Goal: Information Seeking & Learning: Check status

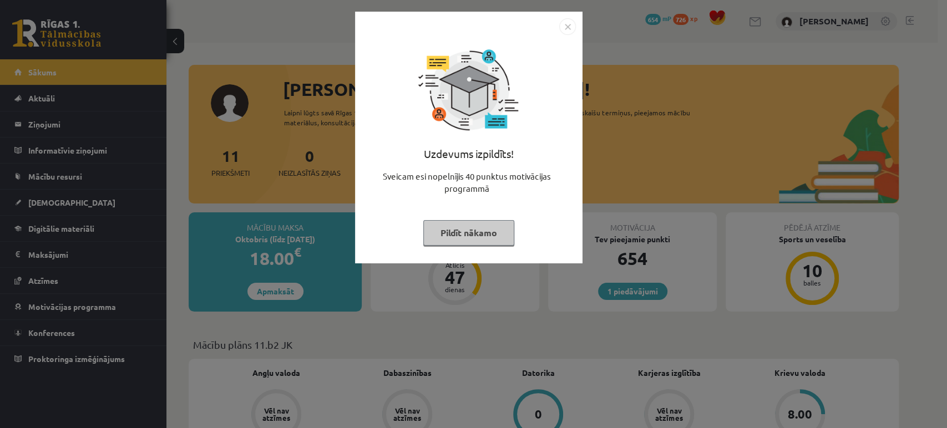
click at [565, 27] on img "Close" at bounding box center [567, 26] width 17 height 17
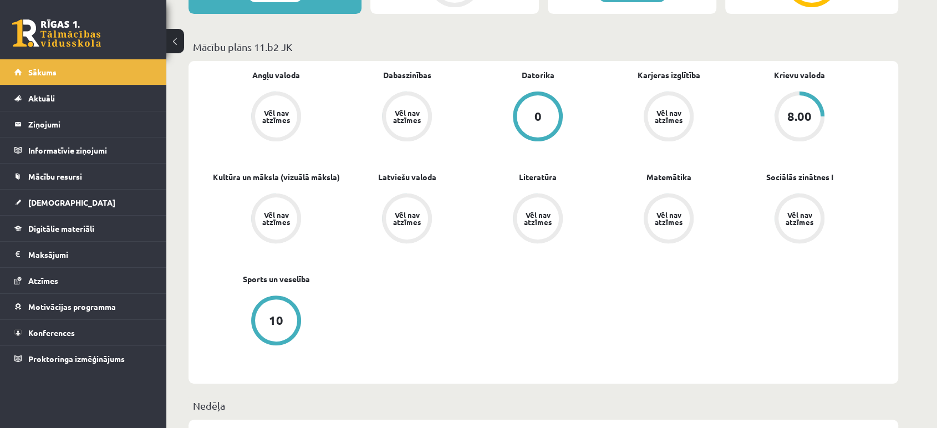
scroll to position [298, 0]
click at [57, 197] on span "[DEMOGRAPHIC_DATA]" at bounding box center [71, 202] width 87 height 10
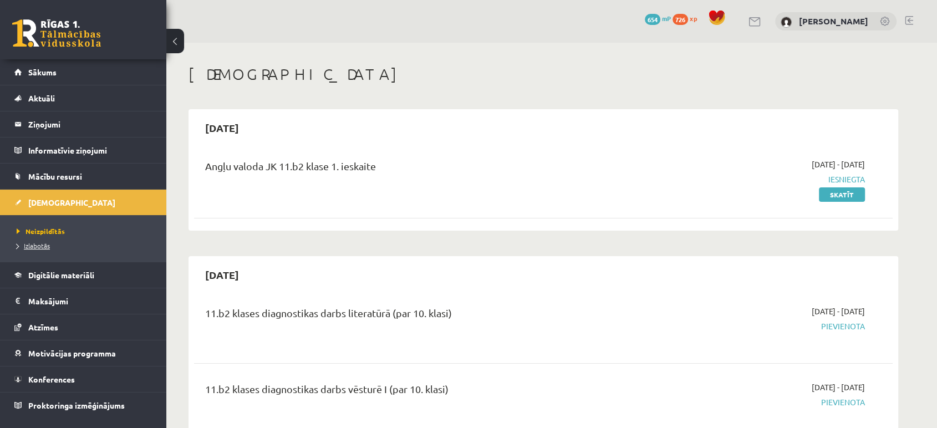
click at [34, 248] on span "Izlabotās" at bounding box center [33, 245] width 33 height 9
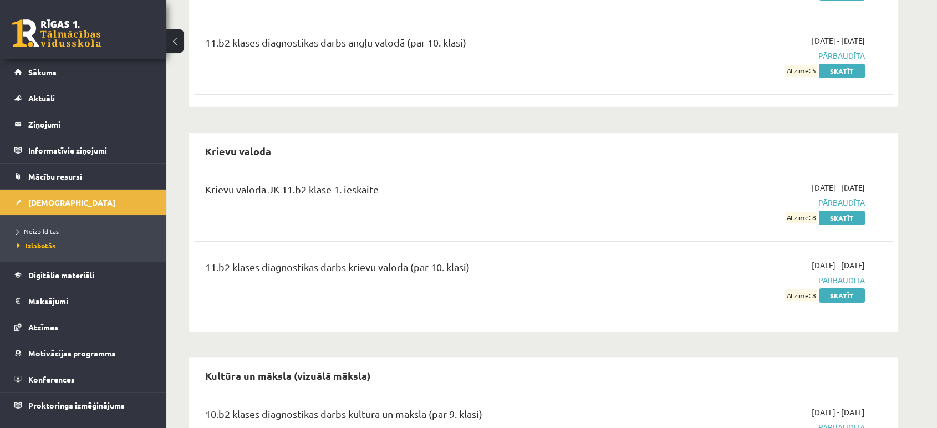
scroll to position [202, 0]
click at [838, 221] on link "Skatīt" at bounding box center [842, 217] width 46 height 14
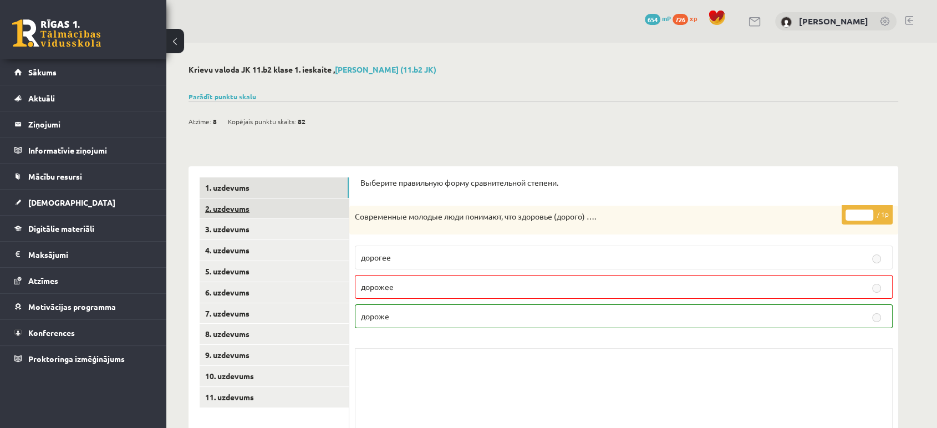
click at [263, 202] on link "2. uzdevums" at bounding box center [274, 209] width 149 height 21
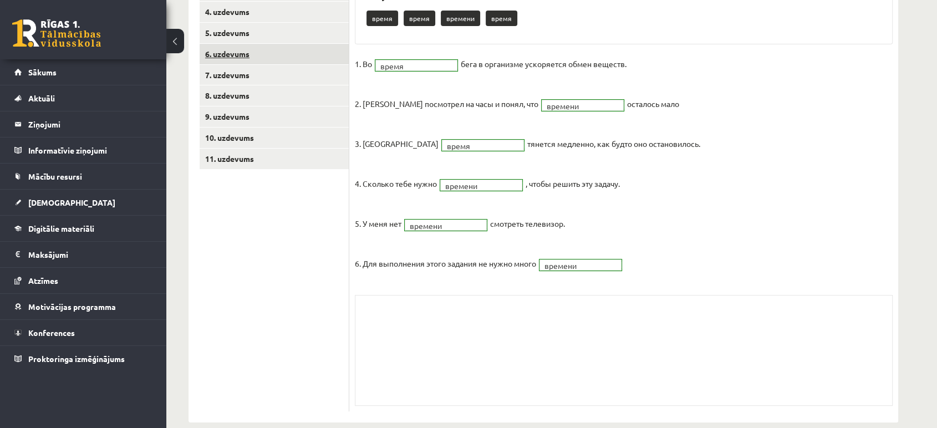
scroll to position [113, 0]
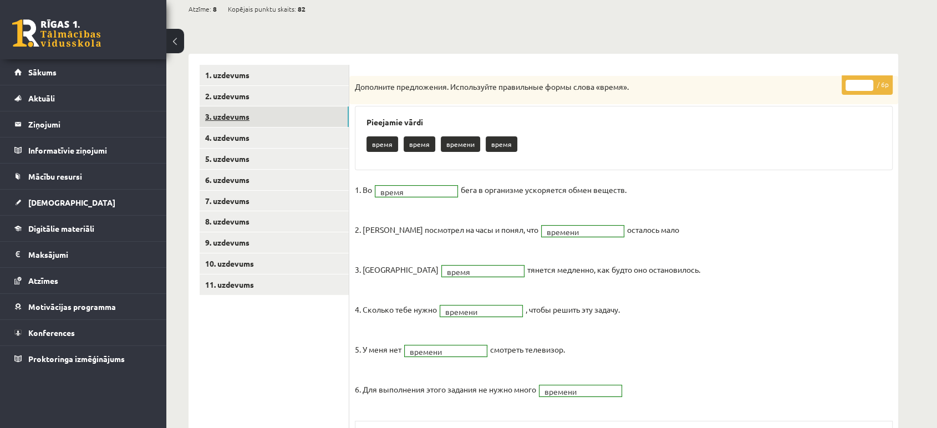
click at [244, 109] on link "3. uzdevums" at bounding box center [274, 116] width 149 height 21
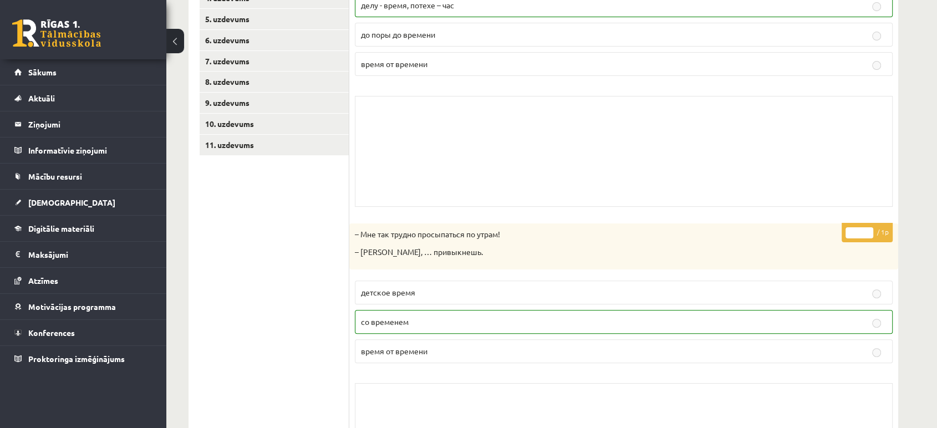
scroll to position [148, 0]
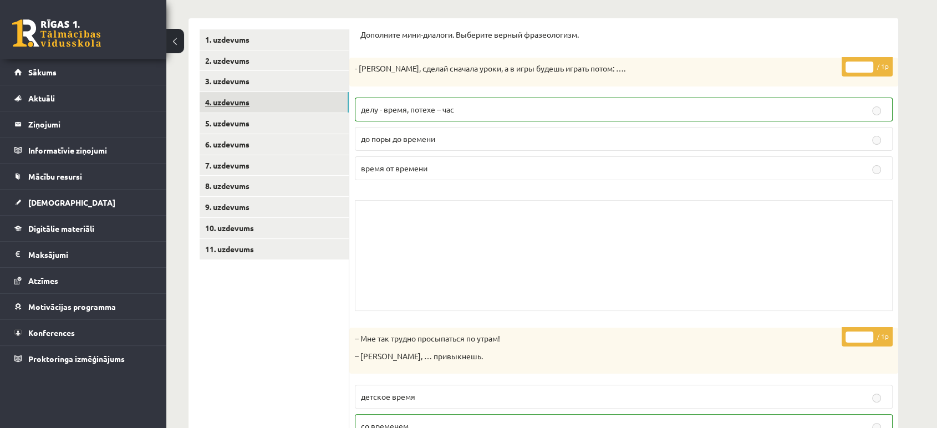
click at [244, 110] on link "4. uzdevums" at bounding box center [274, 102] width 149 height 21
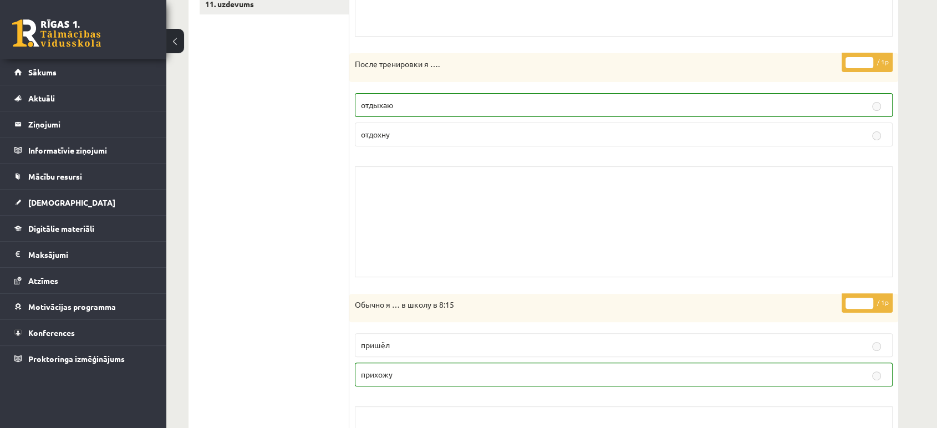
scroll to position [43, 0]
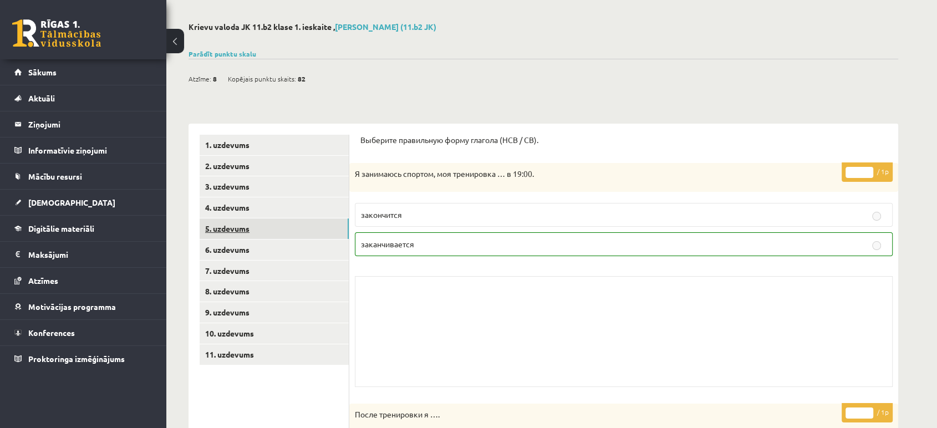
click at [240, 230] on link "5. uzdevums" at bounding box center [274, 228] width 149 height 21
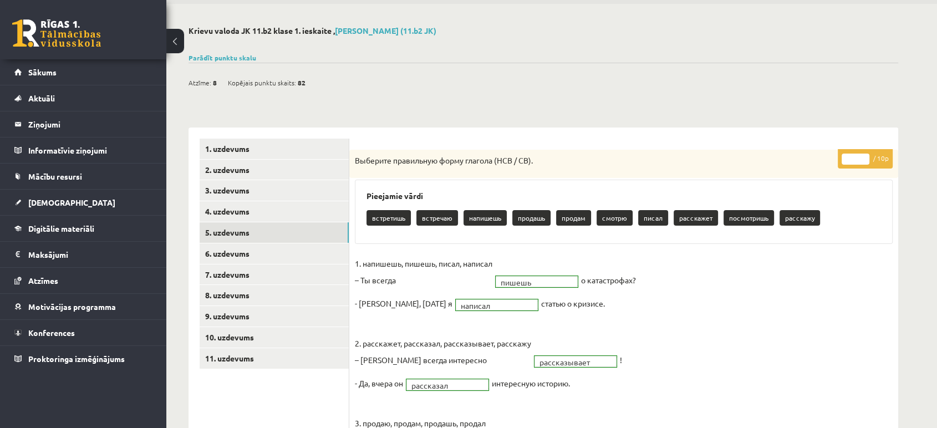
scroll to position [36, 0]
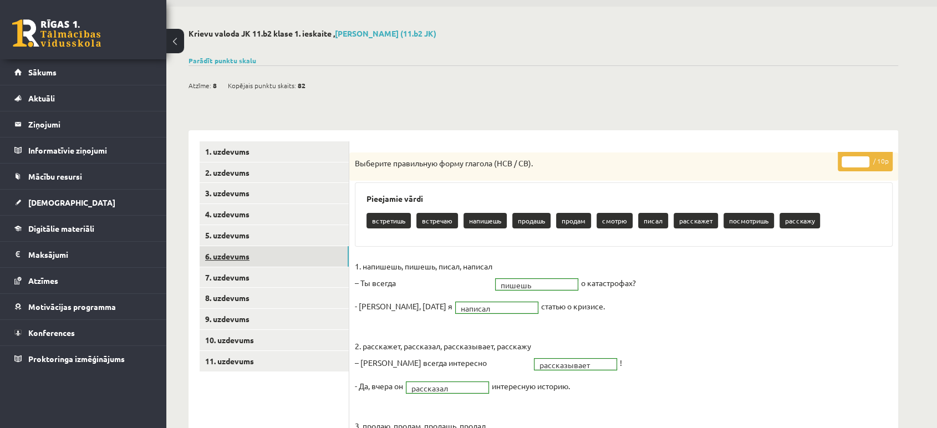
click at [272, 261] on link "6. uzdevums" at bounding box center [274, 256] width 149 height 21
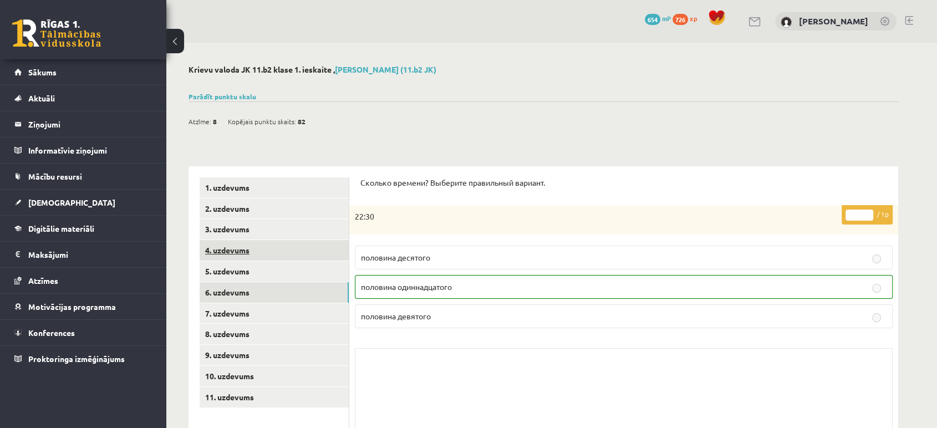
scroll to position [0, 0]
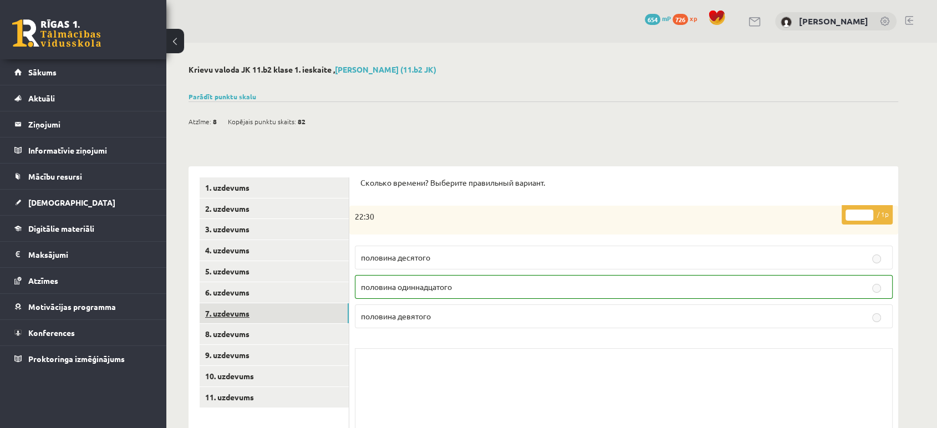
click at [215, 313] on link "7. uzdevums" at bounding box center [274, 313] width 149 height 21
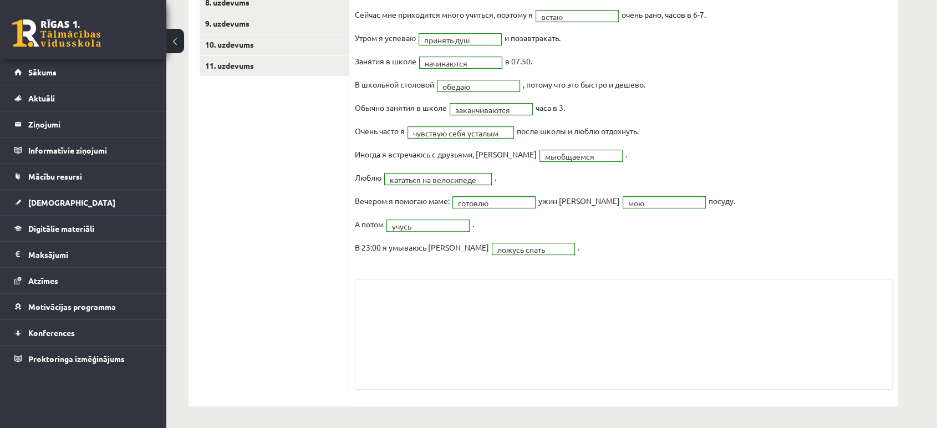
scroll to position [120, 0]
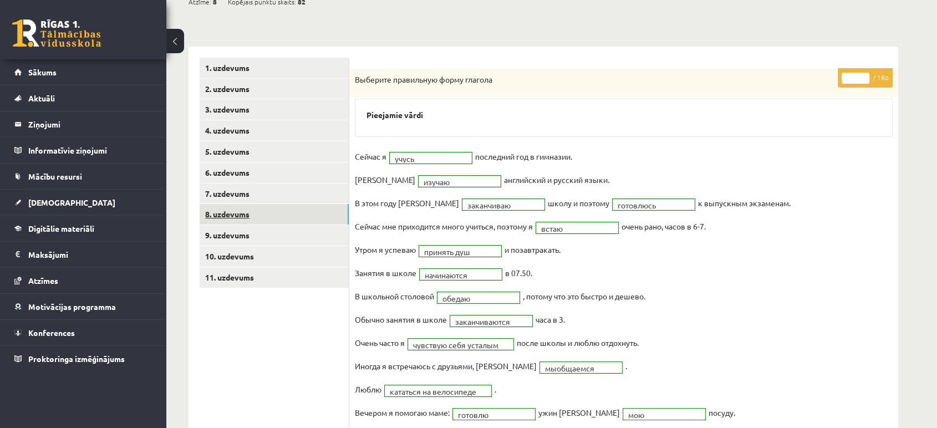
click at [246, 212] on link "8. uzdevums" at bounding box center [274, 214] width 149 height 21
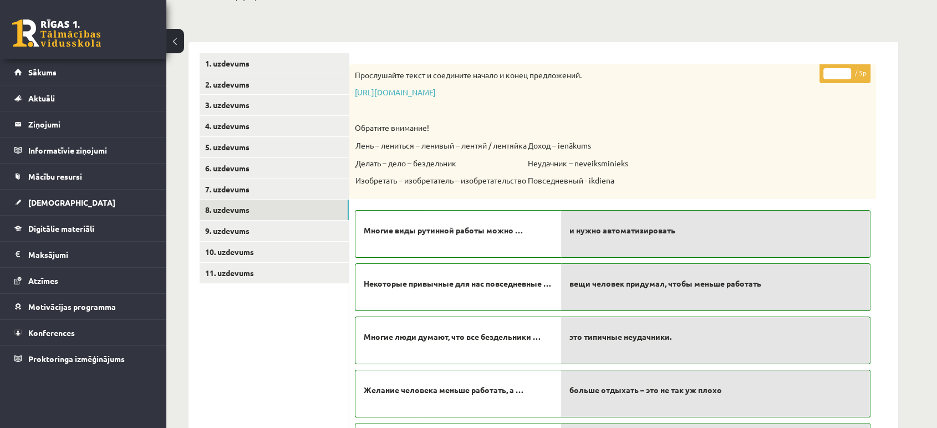
scroll to position [124, 0]
click at [283, 231] on link "9. uzdevums" at bounding box center [274, 231] width 149 height 21
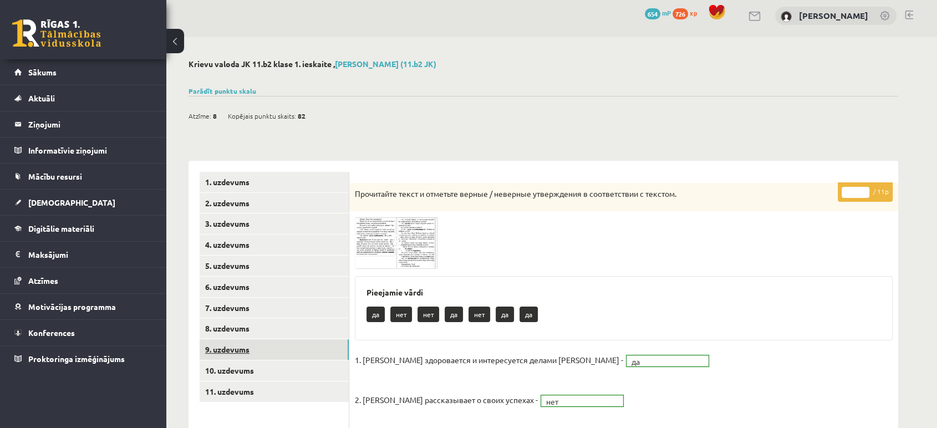
scroll to position [4, 0]
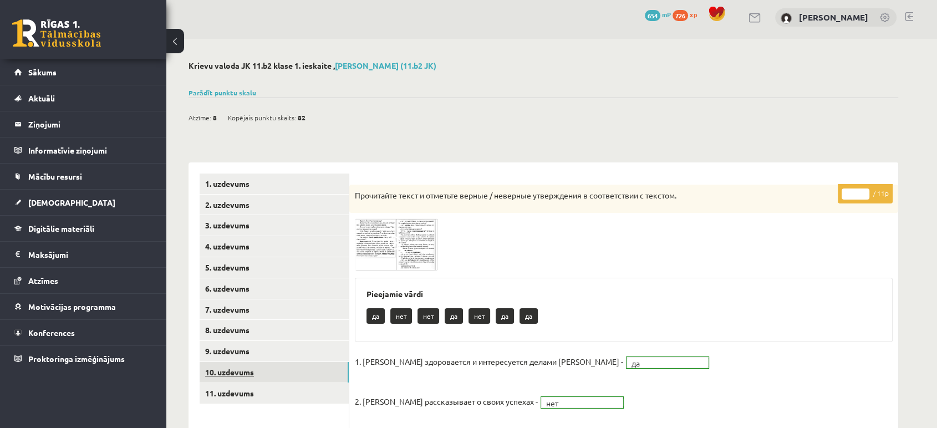
click at [226, 372] on link "10. uzdevums" at bounding box center [274, 372] width 149 height 21
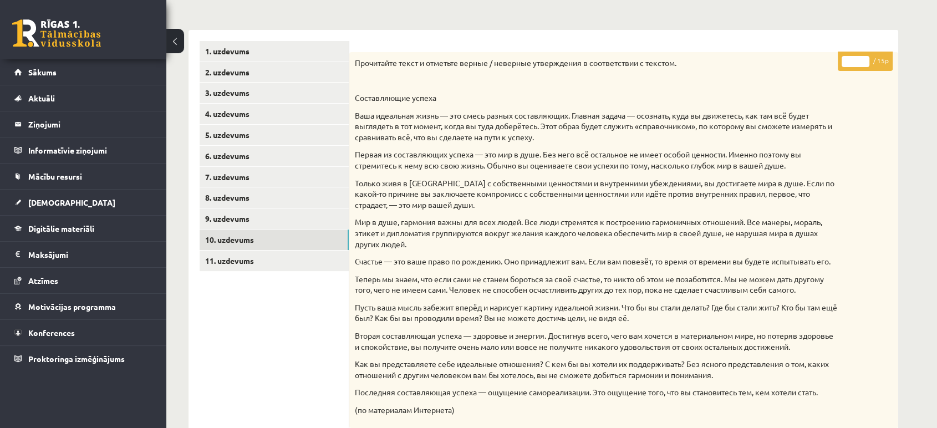
scroll to position [0, 0]
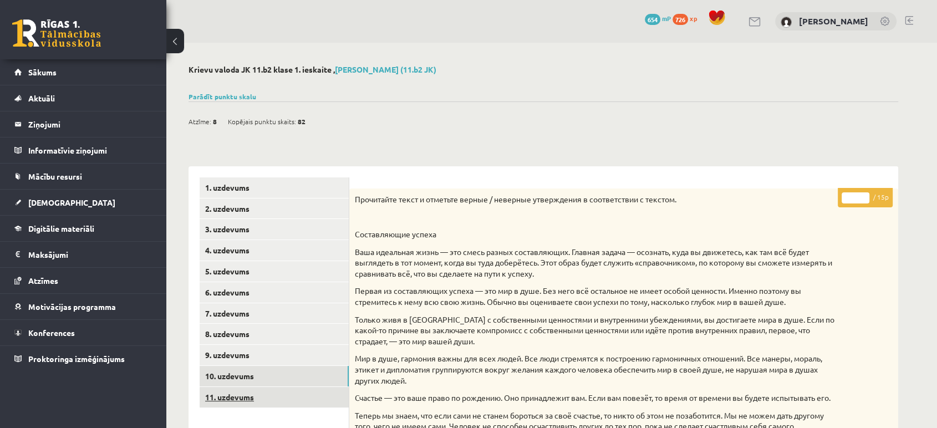
click at [265, 396] on link "11. uzdevums" at bounding box center [274, 397] width 149 height 21
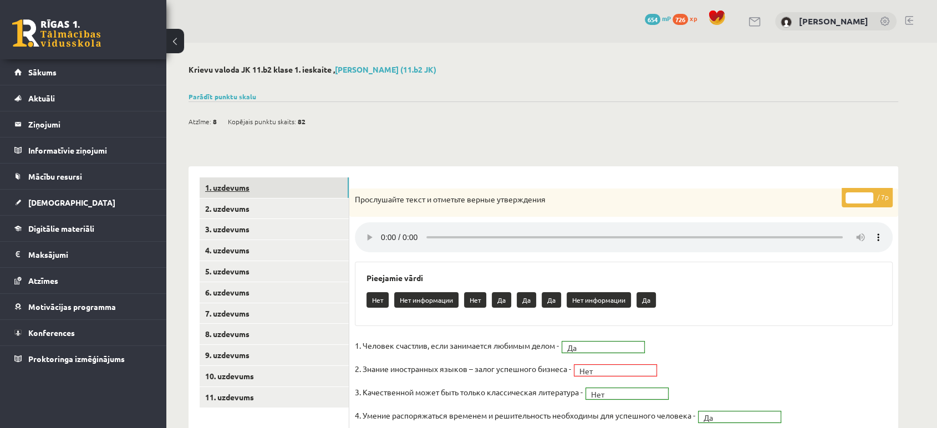
click at [228, 183] on link "1. uzdevums" at bounding box center [274, 187] width 149 height 21
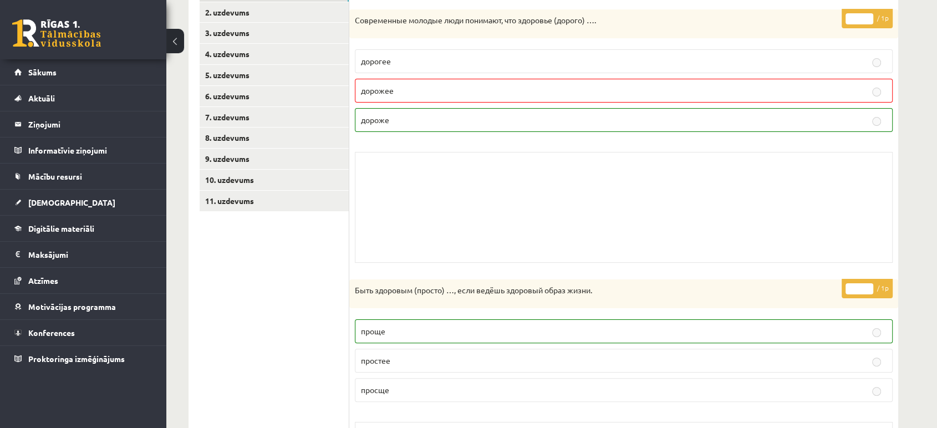
scroll to position [195, 0]
click at [238, 167] on link "9. uzdevums" at bounding box center [274, 160] width 149 height 21
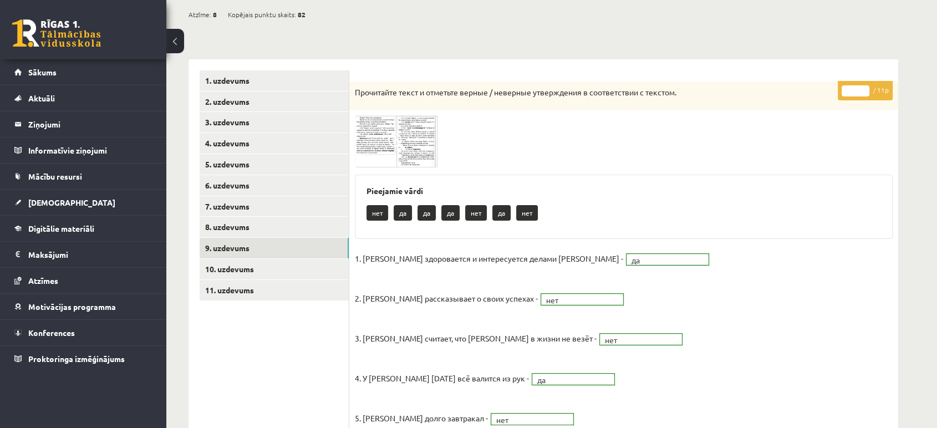
scroll to position [106, 0]
click at [404, 125] on img at bounding box center [396, 142] width 83 height 52
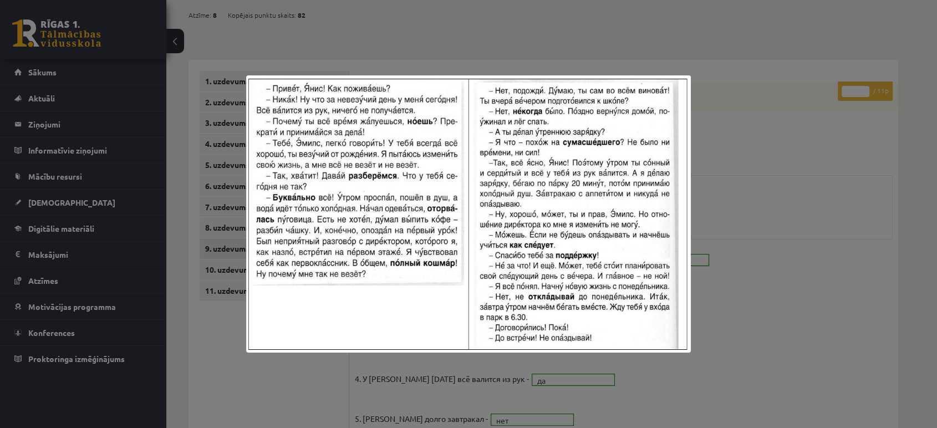
click at [790, 206] on div at bounding box center [468, 214] width 937 height 428
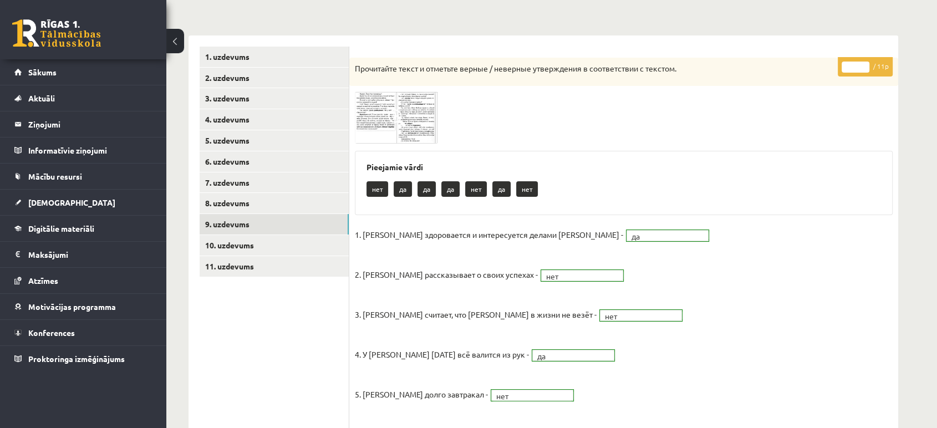
scroll to position [0, 0]
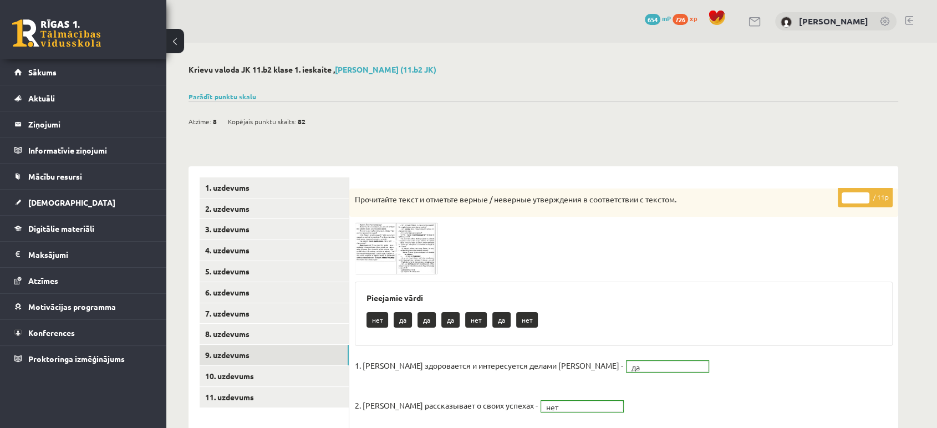
click at [413, 240] on img at bounding box center [396, 248] width 83 height 52
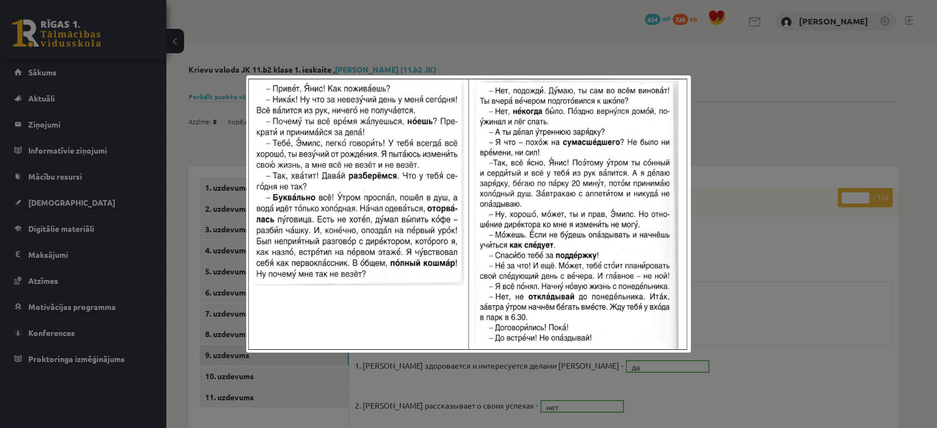
click at [821, 52] on div at bounding box center [468, 214] width 937 height 428
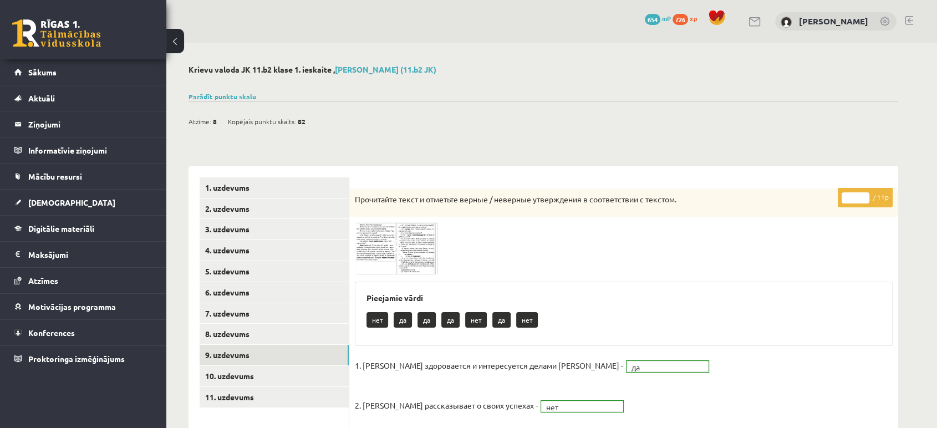
click at [421, 255] on img at bounding box center [396, 248] width 83 height 52
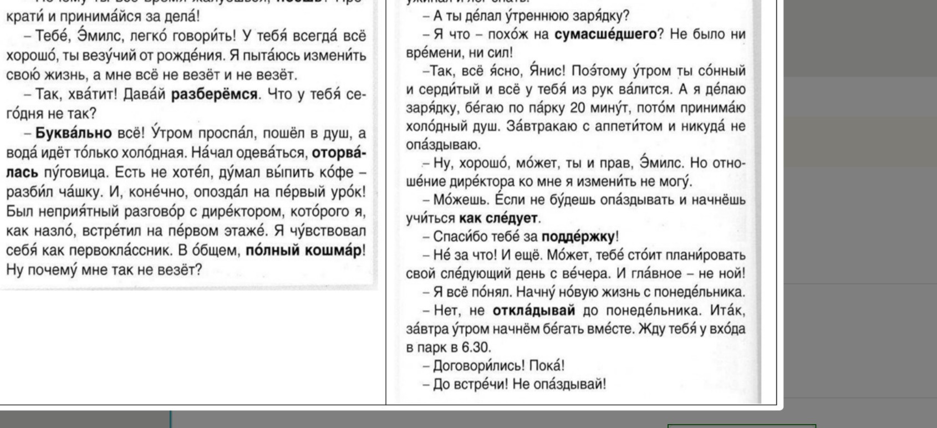
click at [717, 257] on div at bounding box center [468, 214] width 937 height 428
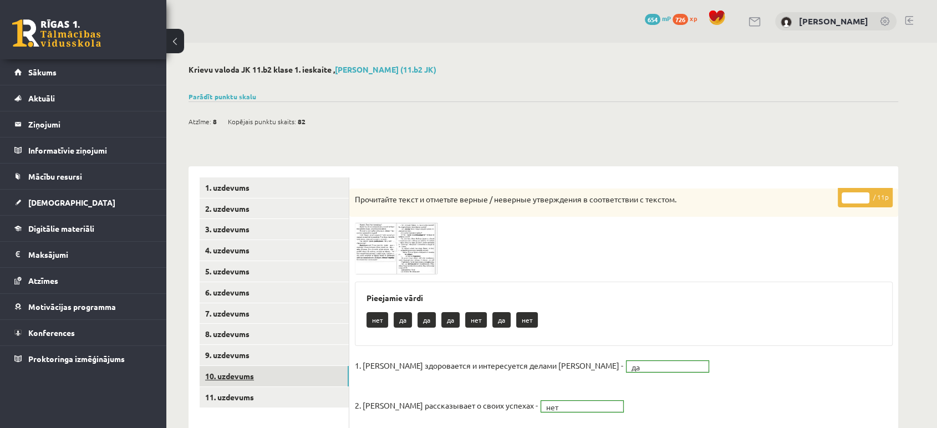
click at [261, 372] on link "10. uzdevums" at bounding box center [274, 376] width 149 height 21
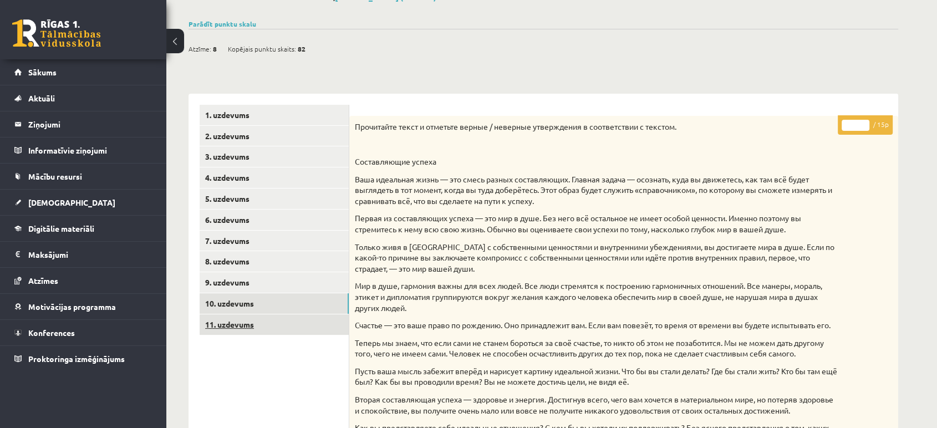
scroll to position [80, 0]
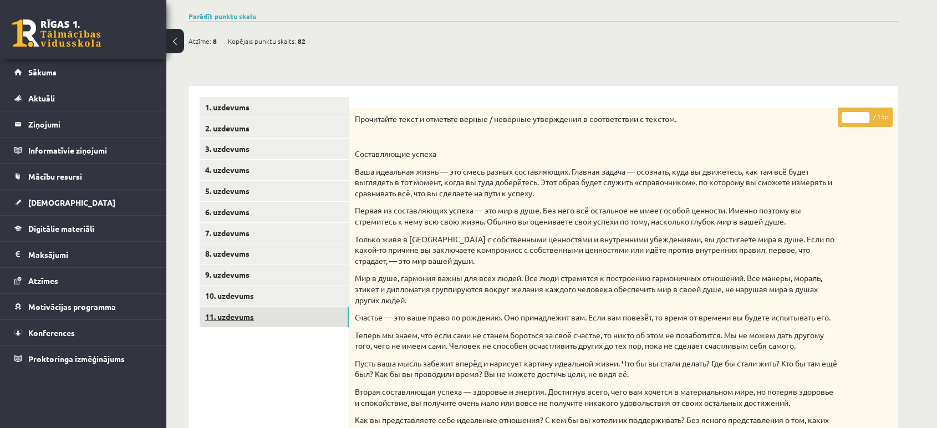
click at [249, 317] on link "11. uzdevums" at bounding box center [274, 317] width 149 height 21
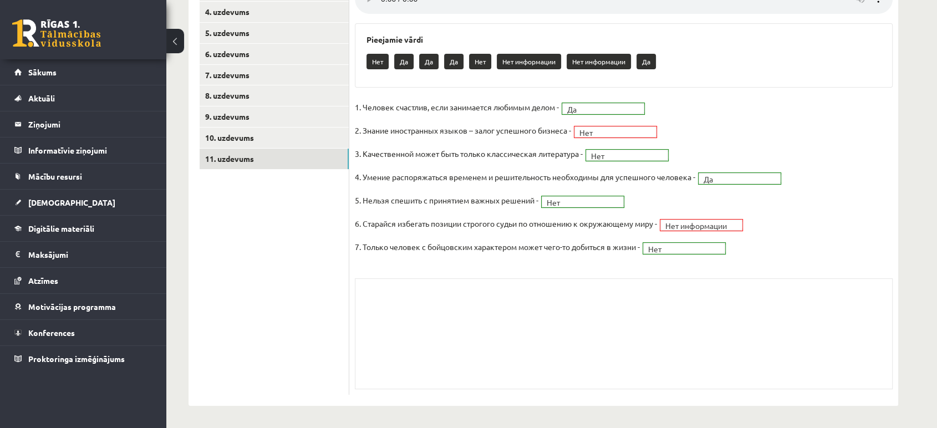
scroll to position [0, 0]
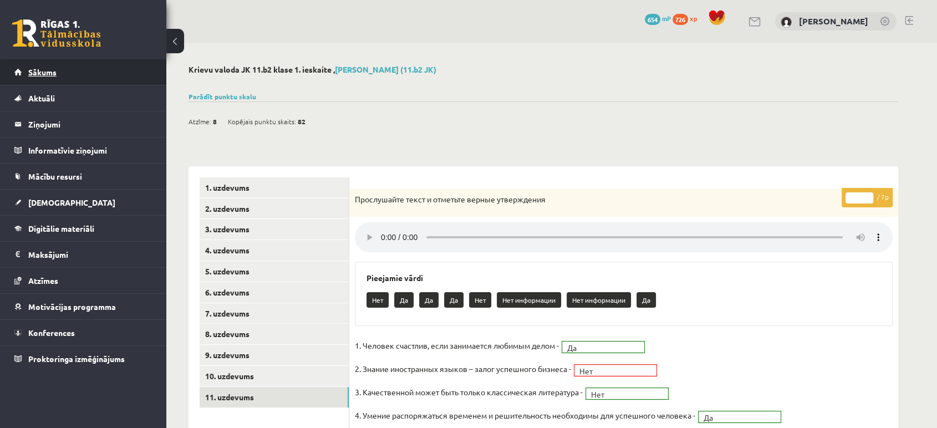
click at [71, 75] on link "Sākums" at bounding box center [83, 72] width 138 height 26
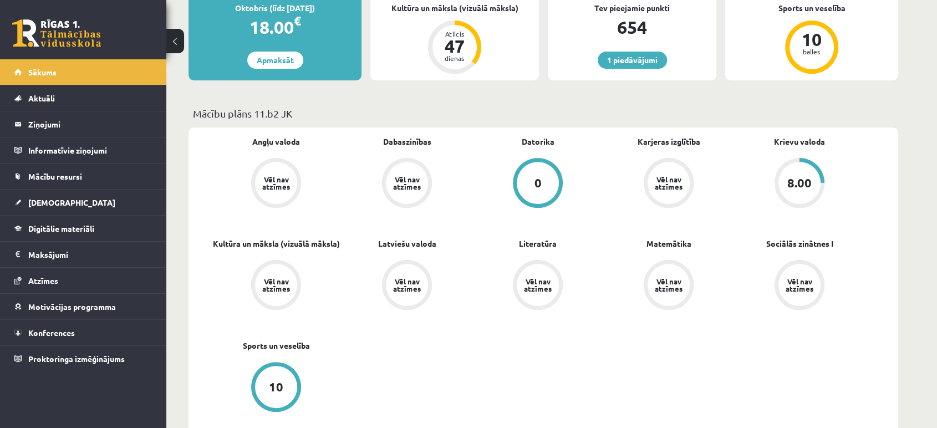
scroll to position [232, 0]
click at [42, 199] on span "[DEMOGRAPHIC_DATA]" at bounding box center [71, 202] width 87 height 10
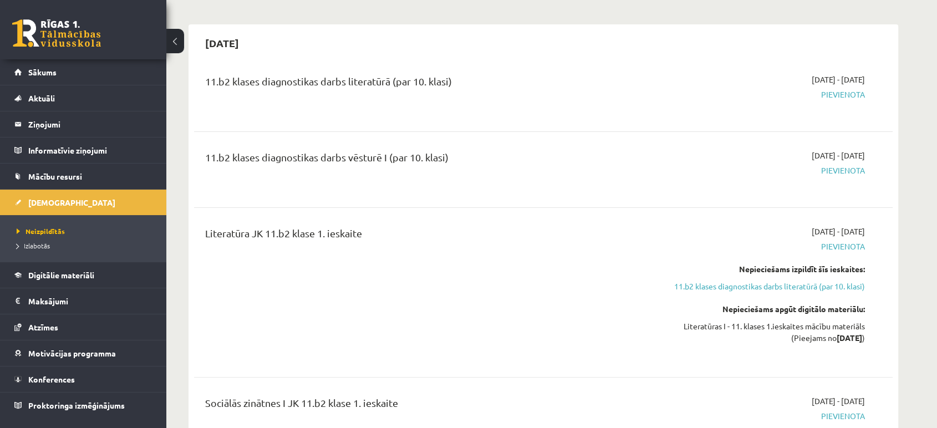
click at [36, 243] on span "Izlabotās" at bounding box center [33, 245] width 33 height 9
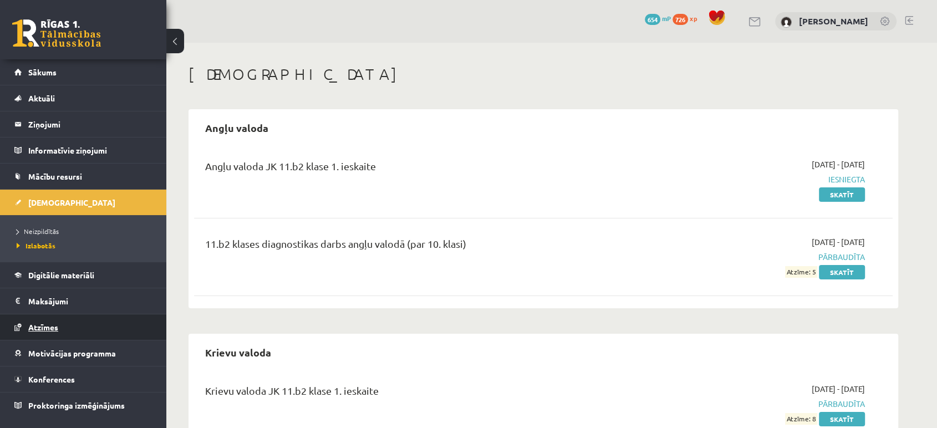
click at [54, 332] on link "Atzīmes" at bounding box center [83, 327] width 138 height 26
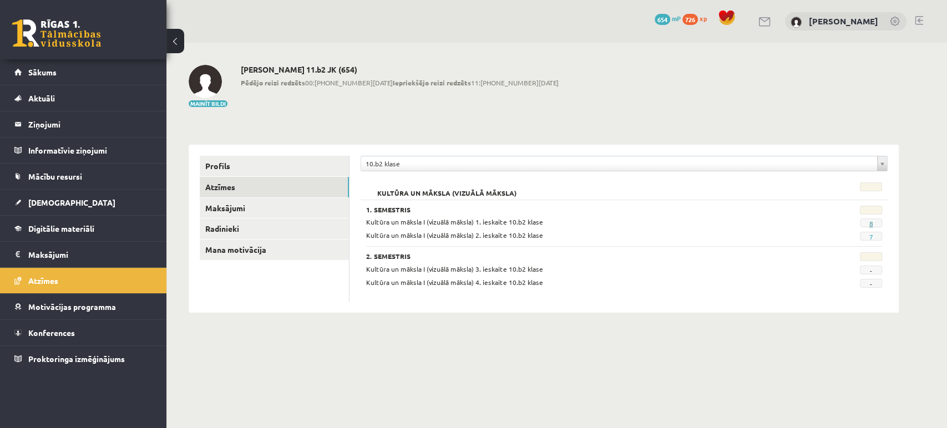
click at [869, 225] on link "8" at bounding box center [870, 223] width 4 height 9
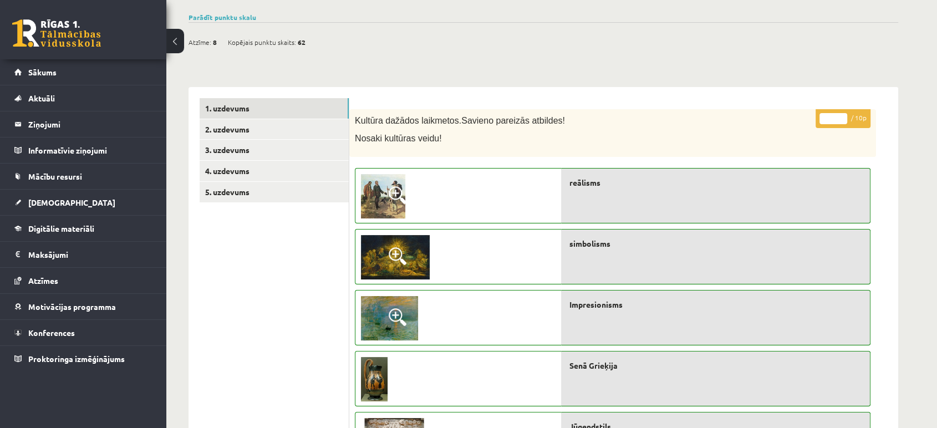
scroll to position [72, 0]
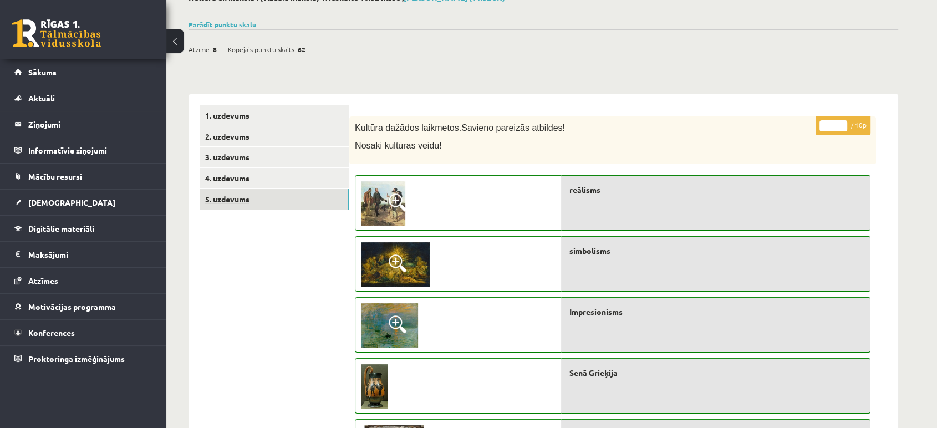
click at [238, 189] on link "5. uzdevums" at bounding box center [274, 199] width 149 height 21
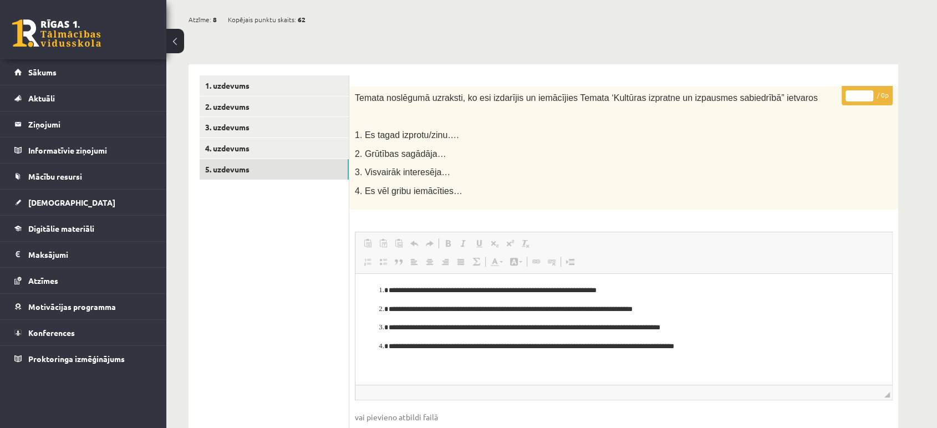
scroll to position [102, 0]
click at [253, 145] on link "4. uzdevums" at bounding box center [274, 148] width 149 height 21
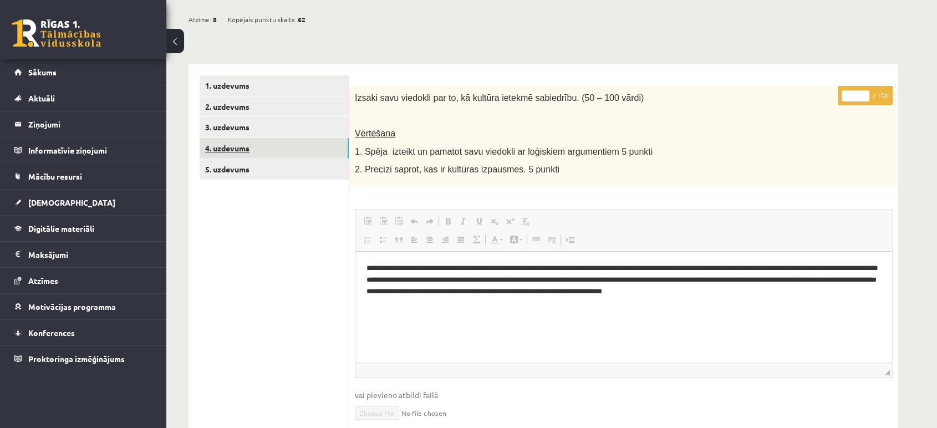
scroll to position [0, 0]
click at [14, 70] on link "Sākums" at bounding box center [83, 72] width 138 height 26
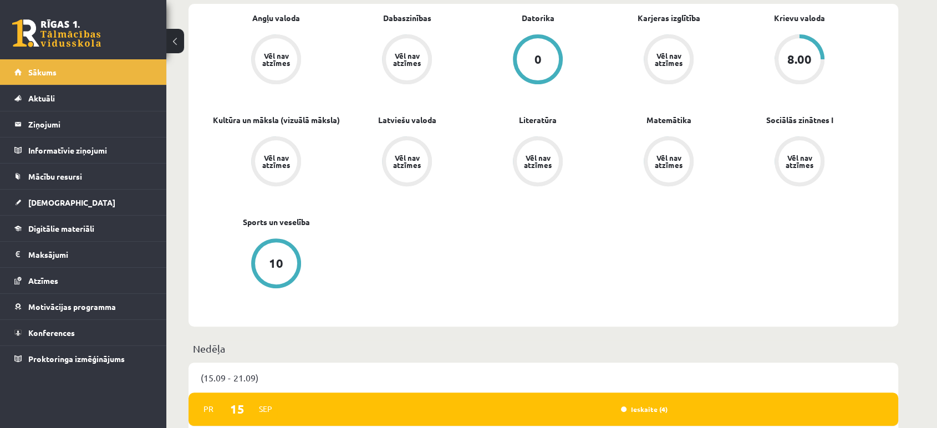
scroll to position [357, 0]
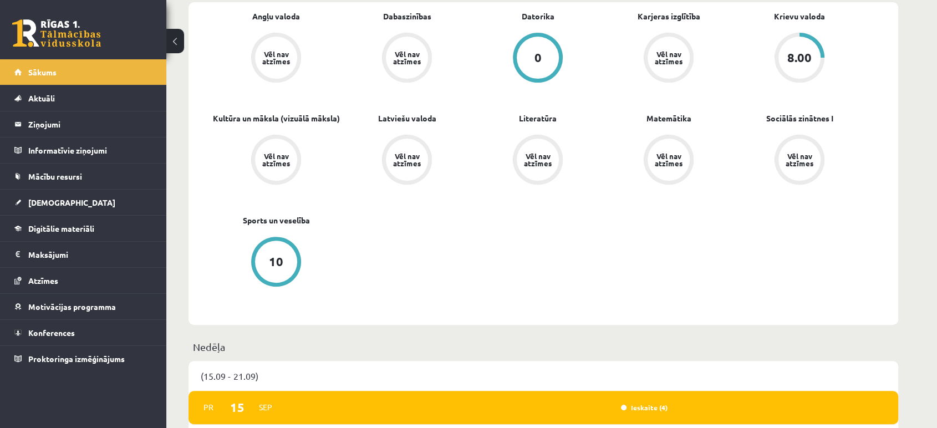
click at [797, 52] on div "8.00" at bounding box center [799, 58] width 24 height 12
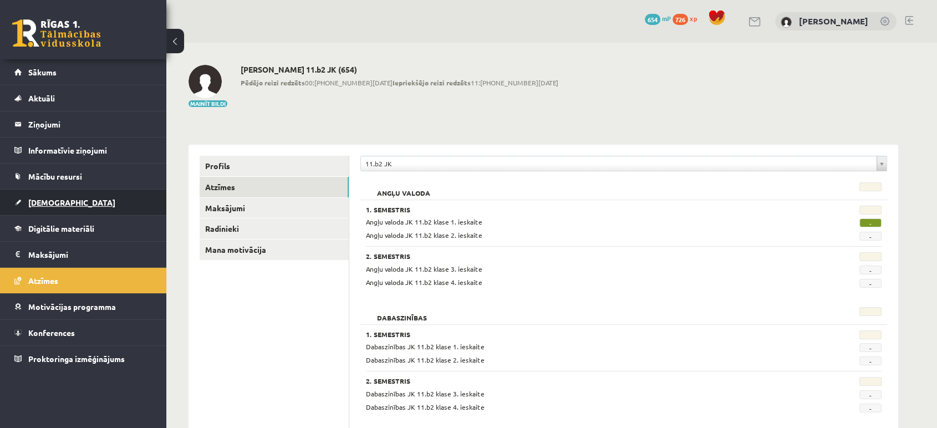
click at [34, 195] on link "[DEMOGRAPHIC_DATA]" at bounding box center [83, 203] width 138 height 26
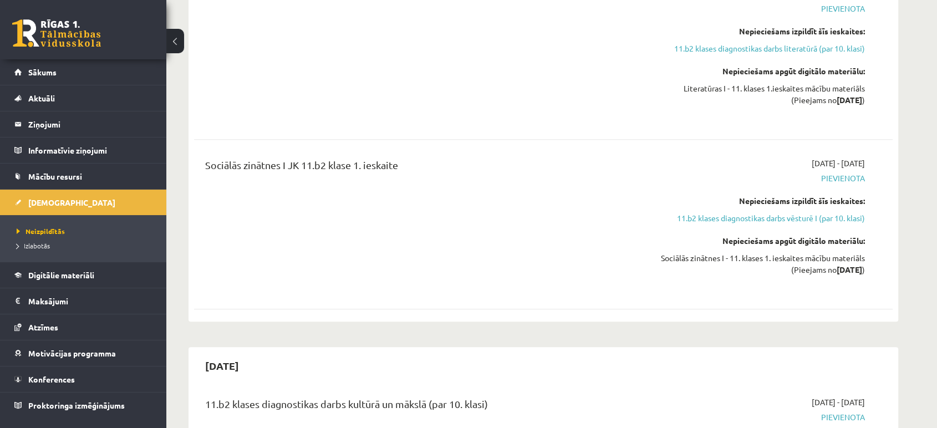
scroll to position [470, 0]
click at [741, 218] on link "11.b2 klases diagnostikas darbs vēsturē I (par 10. klasi)" at bounding box center [760, 218] width 209 height 12
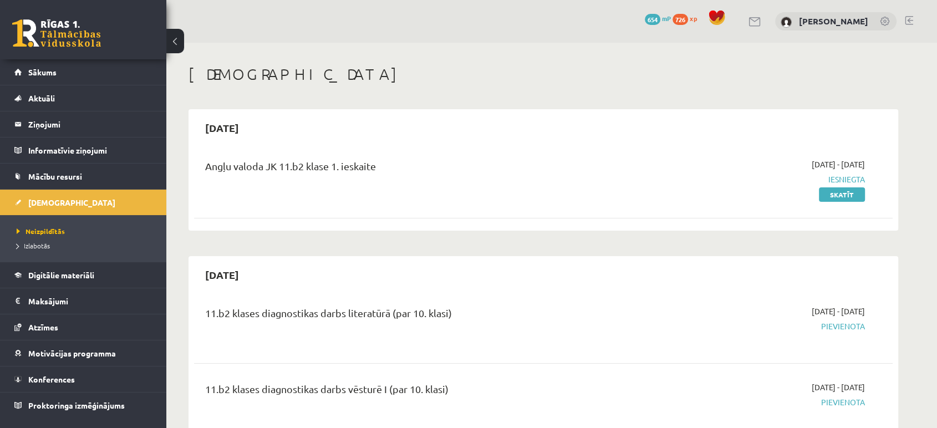
click at [657, 17] on span "654" at bounding box center [653, 19] width 16 height 11
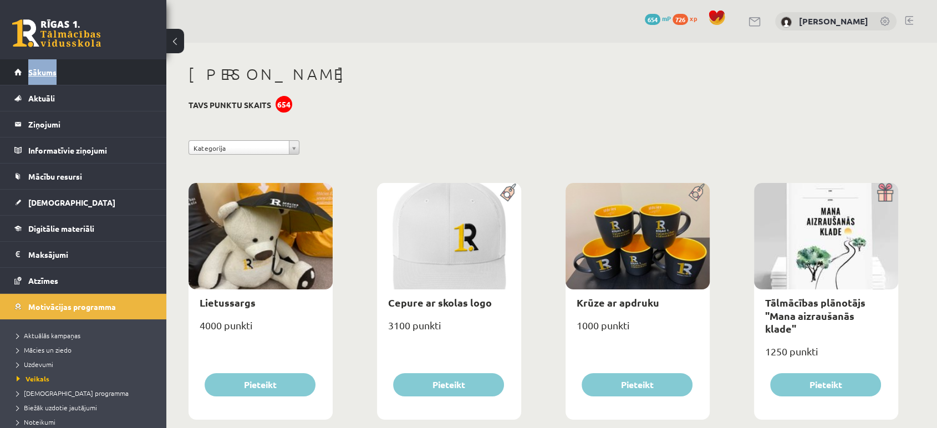
drag, startPoint x: 102, startPoint y: 57, endPoint x: 83, endPoint y: 74, distance: 25.9
click at [83, 74] on div "0 Dāvanas 654 mP 726 xp [PERSON_NAME] Sākums Aktuāli Kā mācīties eSKOLĀ Kontakt…" at bounding box center [83, 214] width 166 height 428
click at [83, 74] on link "Sākums" at bounding box center [83, 72] width 138 height 26
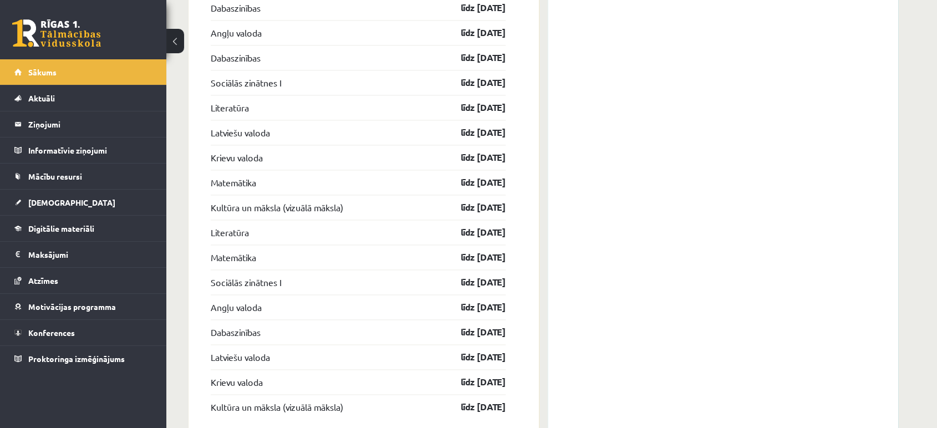
scroll to position [1615, 0]
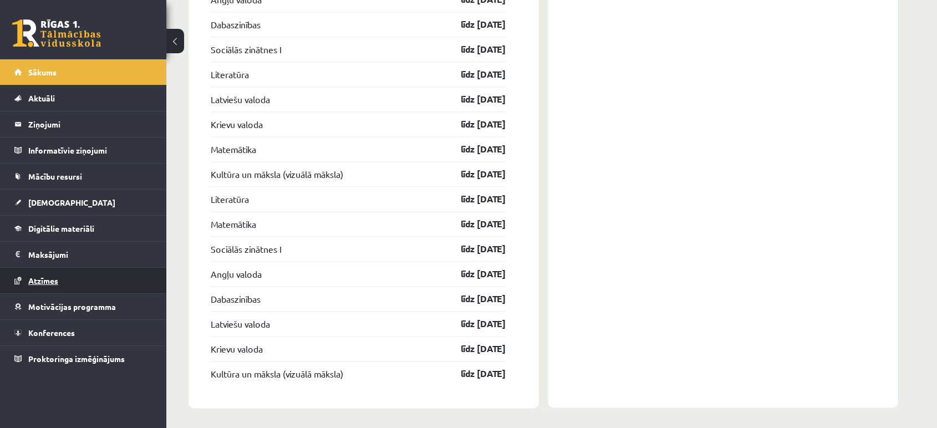
click at [35, 277] on span "Atzīmes" at bounding box center [43, 281] width 30 height 10
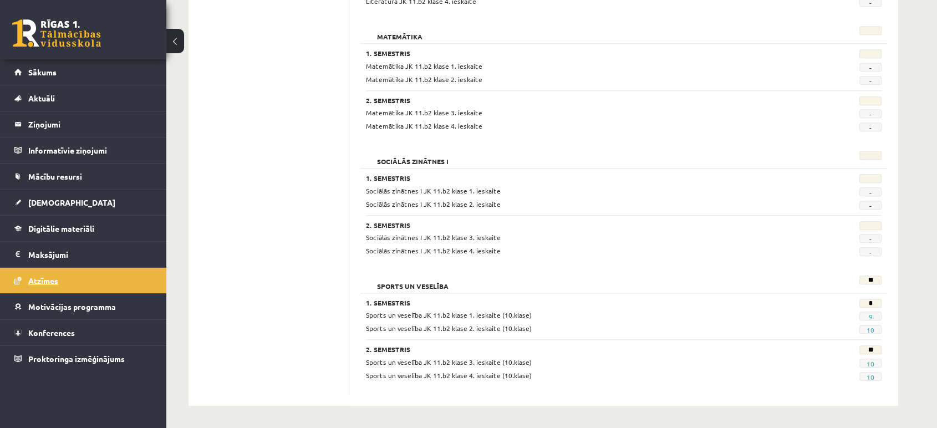
scroll to position [1026, 0]
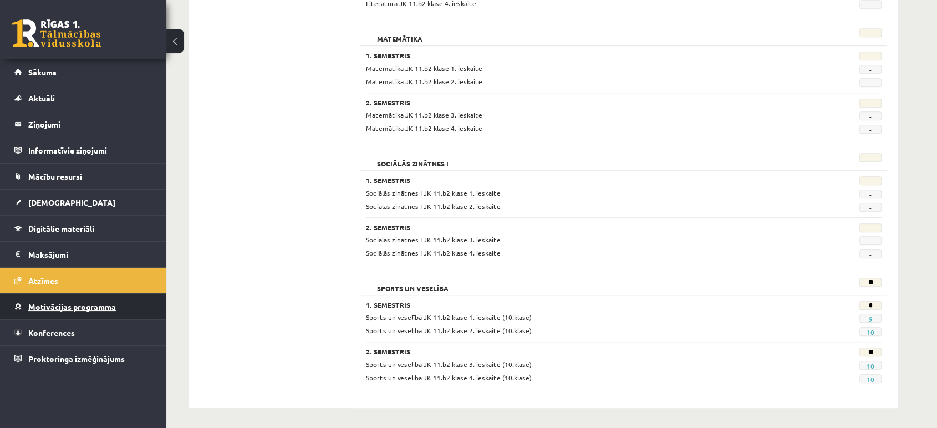
click at [76, 314] on link "Motivācijas programma" at bounding box center [83, 307] width 138 height 26
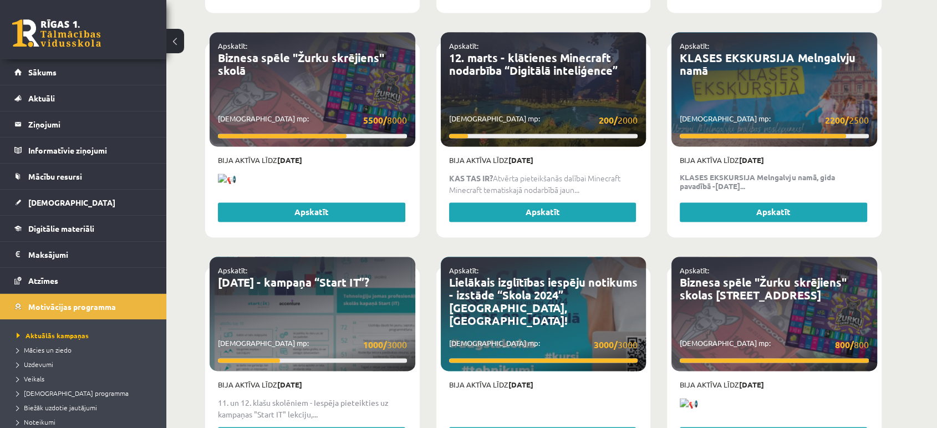
scroll to position [1602, 0]
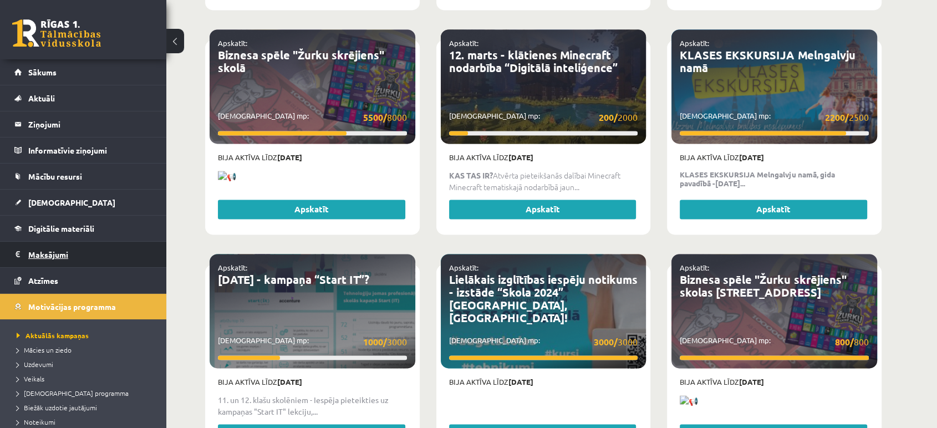
click at [85, 242] on legend "Maksājumi 0" at bounding box center [90, 255] width 124 height 26
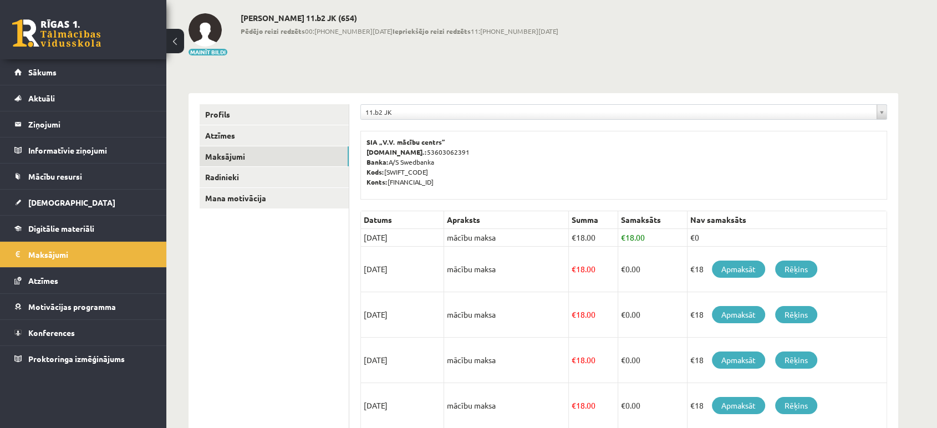
scroll to position [42, 0]
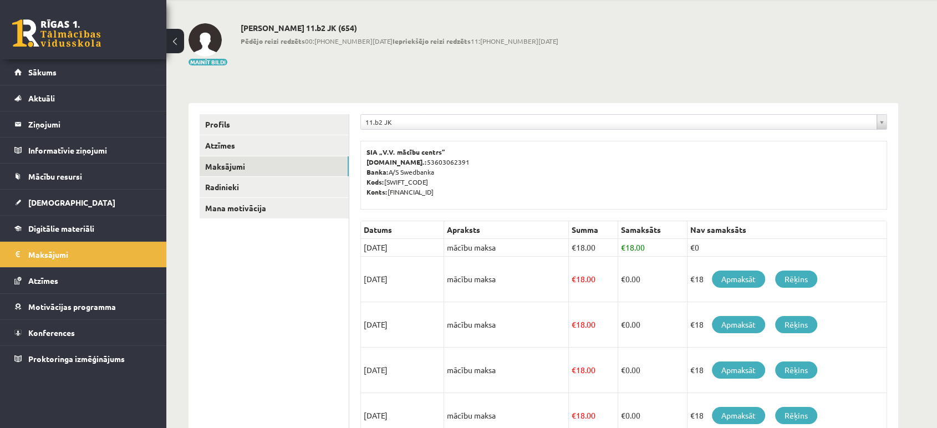
click at [205, 218] on ul "Profils Atzīmes Maksājumi Radinieki Mana motivācija" at bounding box center [275, 390] width 150 height 552
click at [759, 277] on link "Apmaksāt" at bounding box center [738, 279] width 53 height 17
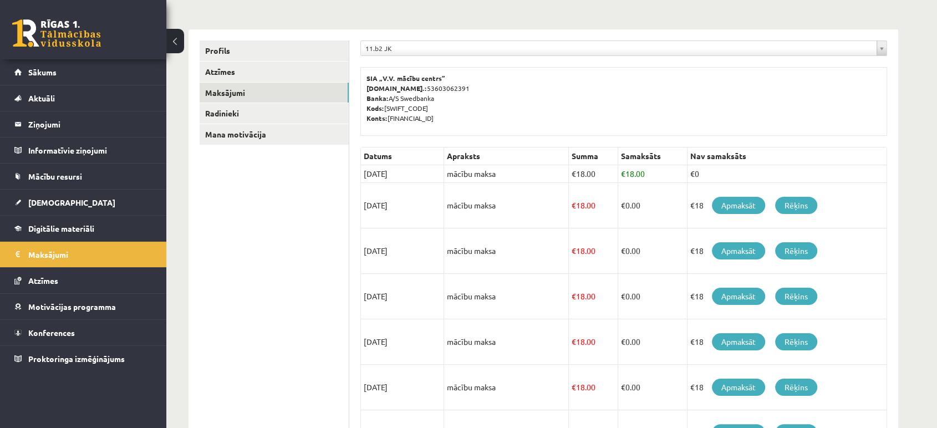
scroll to position [152, 0]
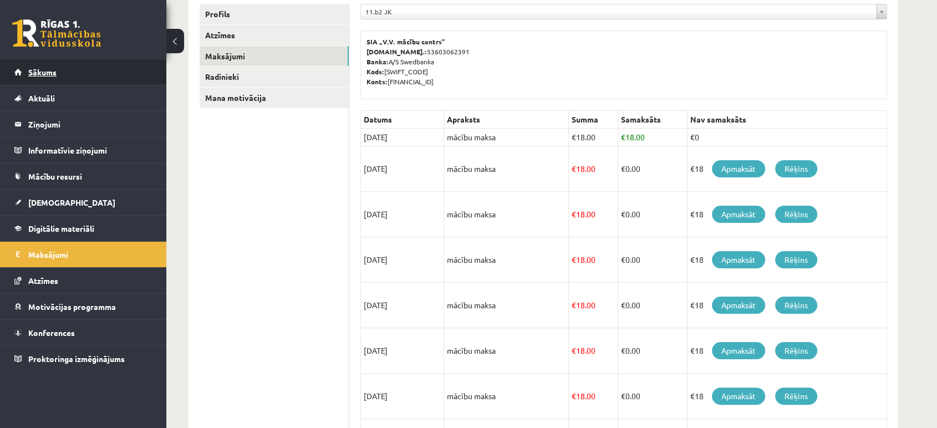
click at [32, 77] on link "Sākums" at bounding box center [83, 72] width 138 height 26
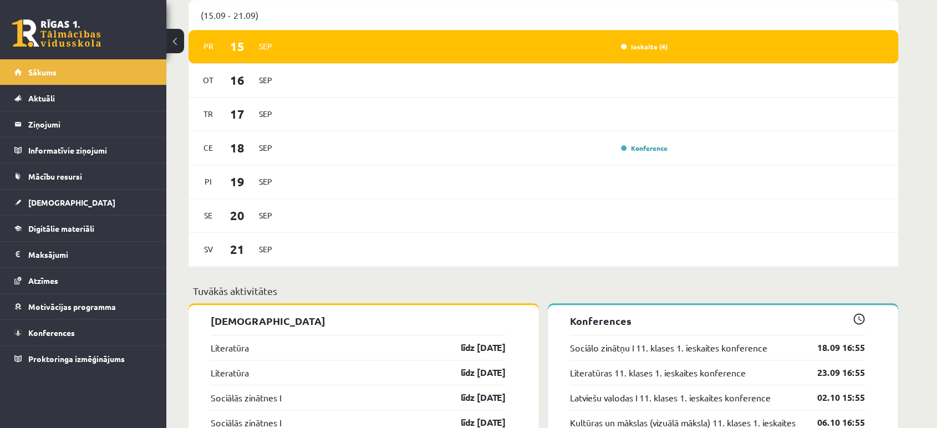
scroll to position [717, 0]
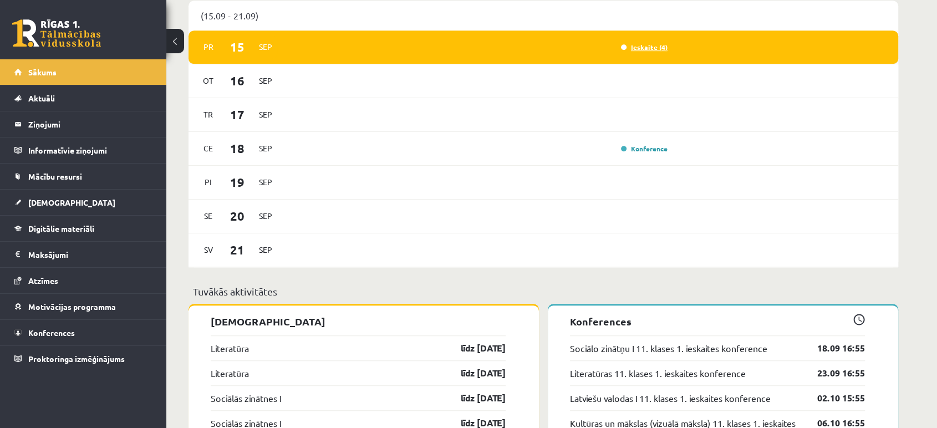
click at [639, 44] on link "Ieskaite (4)" at bounding box center [644, 47] width 47 height 9
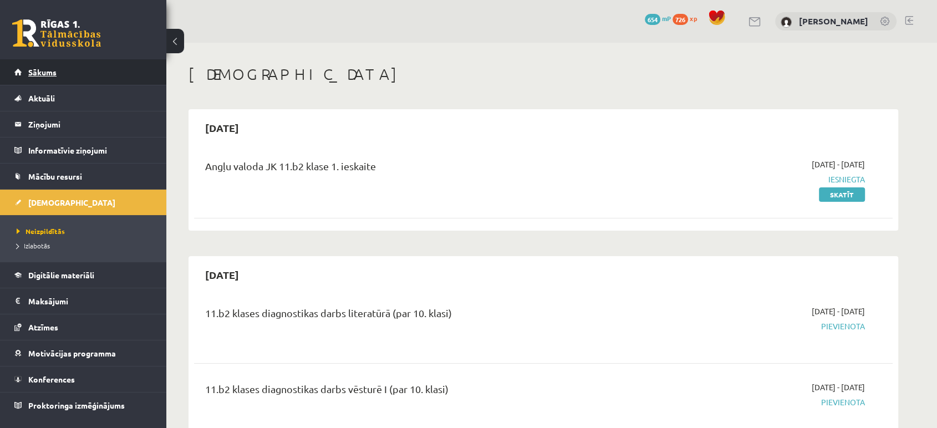
click at [58, 76] on link "Sākums" at bounding box center [83, 72] width 138 height 26
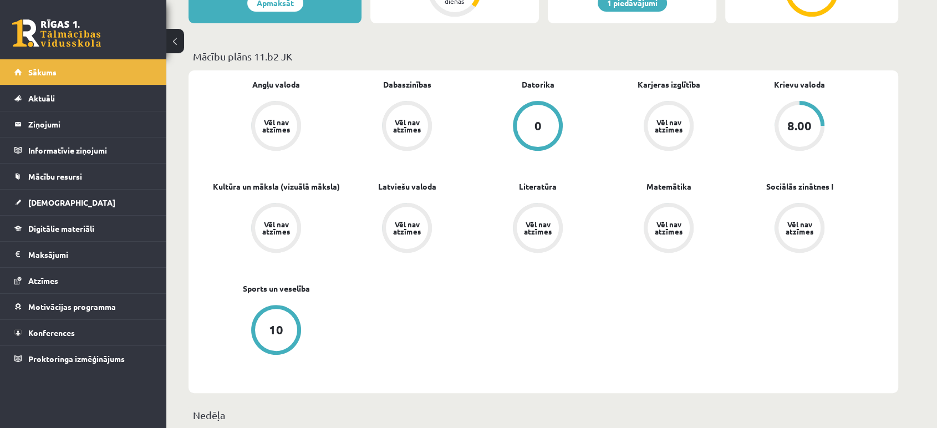
scroll to position [288, 0]
click at [532, 110] on div "0" at bounding box center [538, 126] width 42 height 42
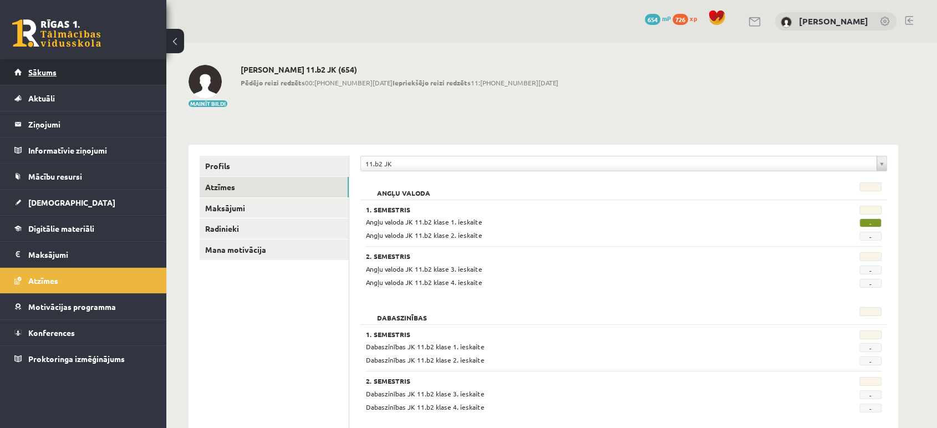
click at [44, 84] on link "Sākums" at bounding box center [83, 72] width 138 height 26
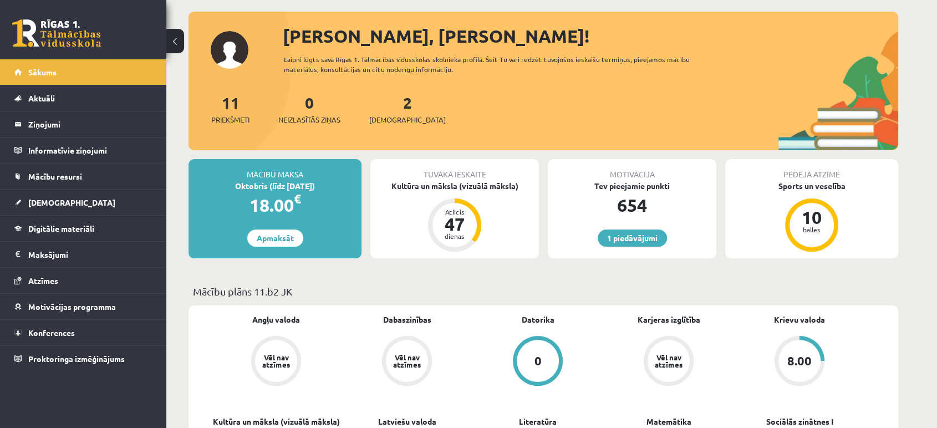
scroll to position [54, 0]
click at [386, 110] on link "2 Ieskaites" at bounding box center [407, 108] width 77 height 33
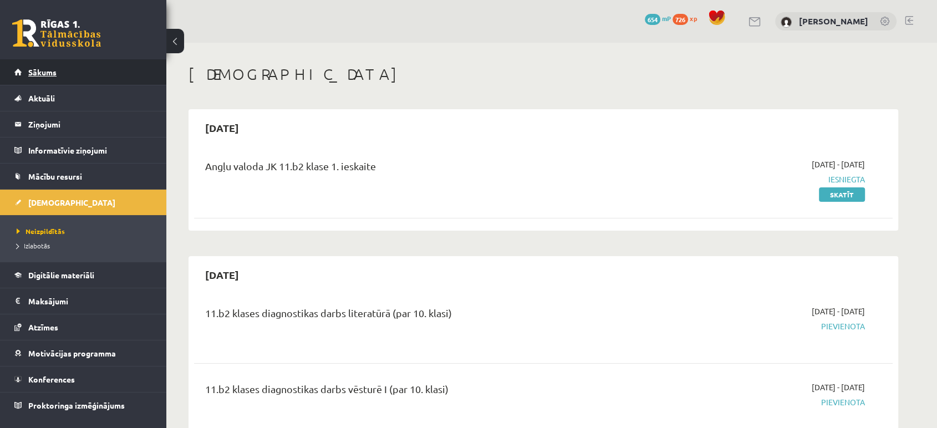
click at [62, 82] on link "Sākums" at bounding box center [83, 72] width 138 height 26
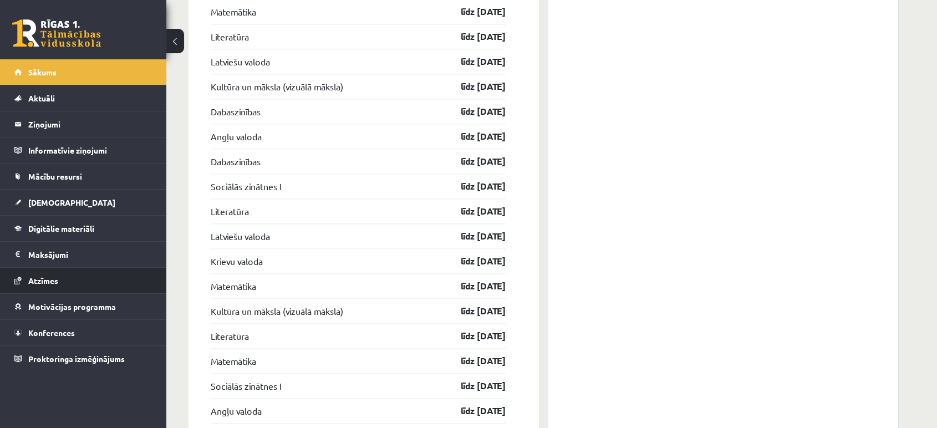
scroll to position [1482, 0]
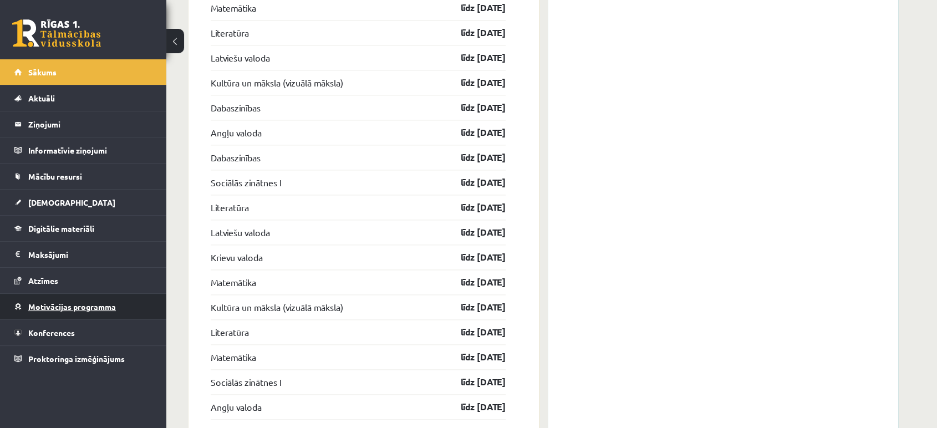
click at [59, 306] on span "Motivācijas programma" at bounding box center [72, 307] width 88 height 10
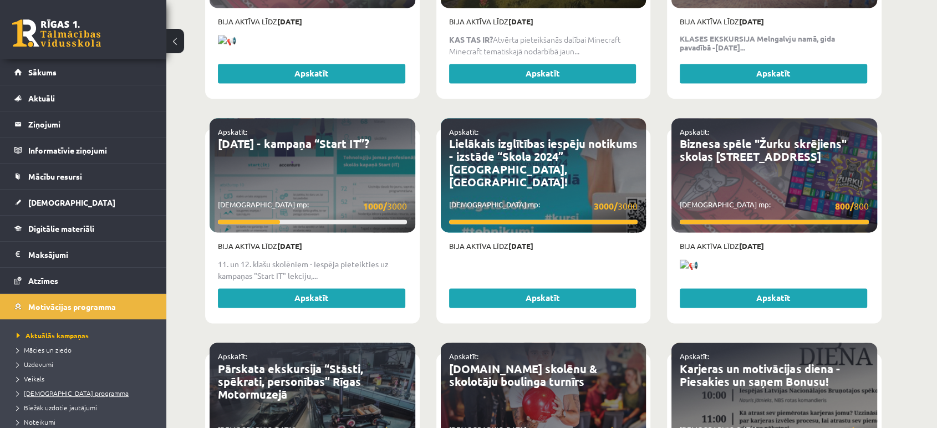
scroll to position [61, 0]
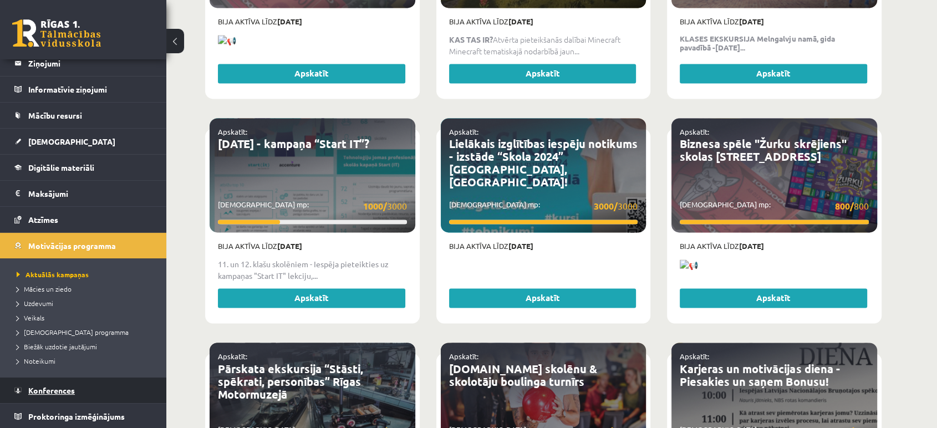
click at [31, 381] on link "Konferences" at bounding box center [83, 391] width 138 height 26
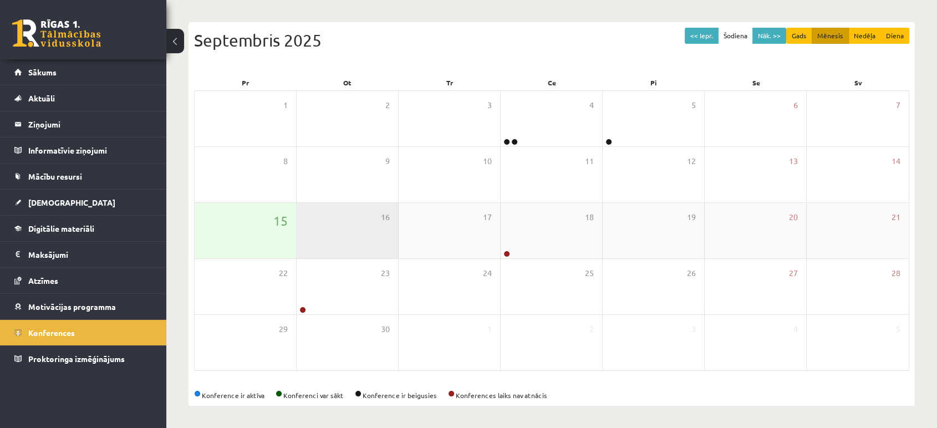
scroll to position [101, 0]
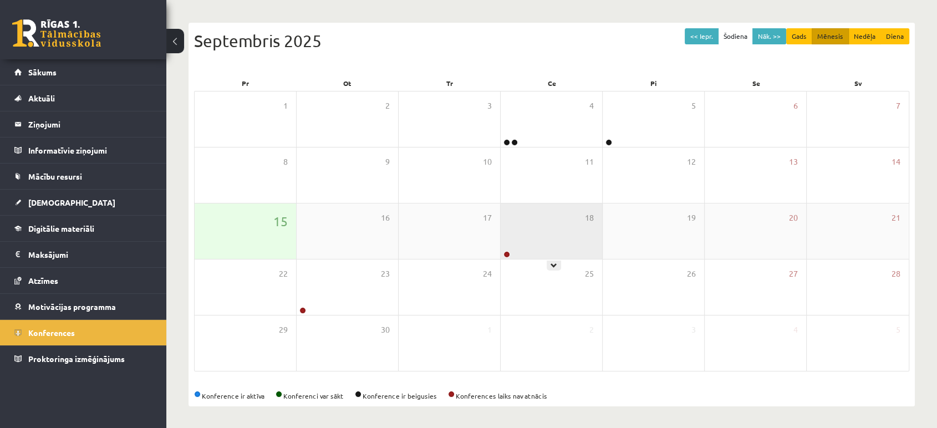
click at [538, 252] on div "18" at bounding box center [551, 230] width 101 height 55
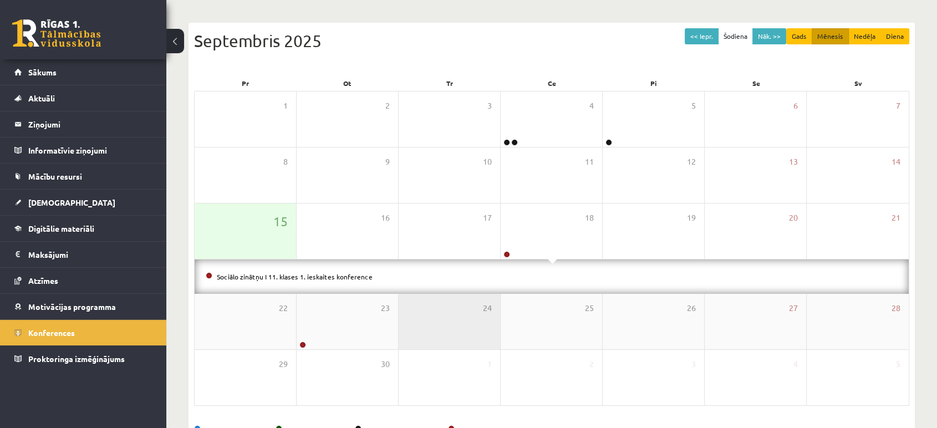
scroll to position [135, 0]
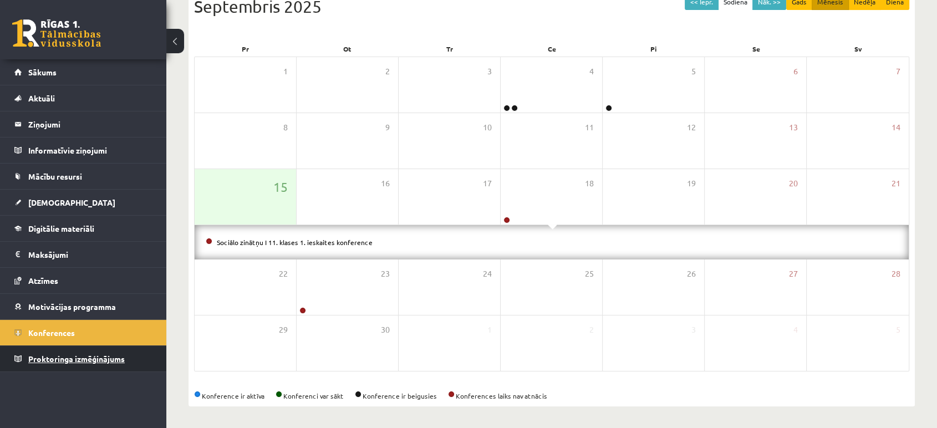
click at [111, 351] on link "Proktoringa izmēģinājums" at bounding box center [83, 359] width 138 height 26
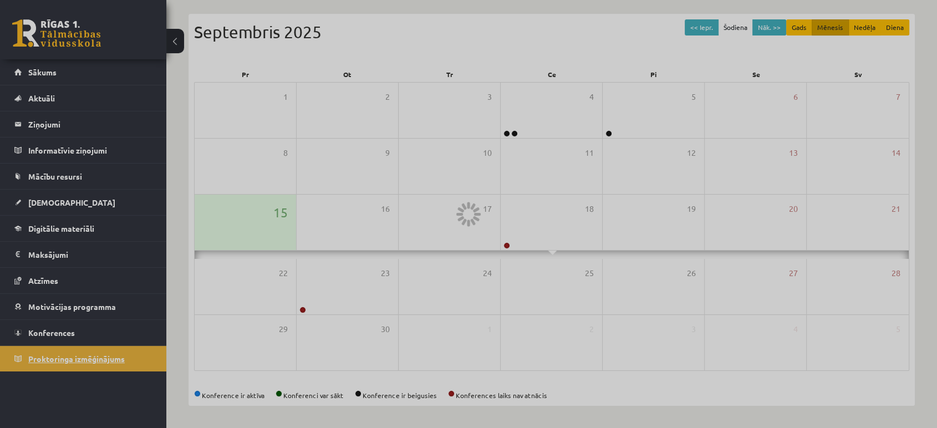
scroll to position [101, 0]
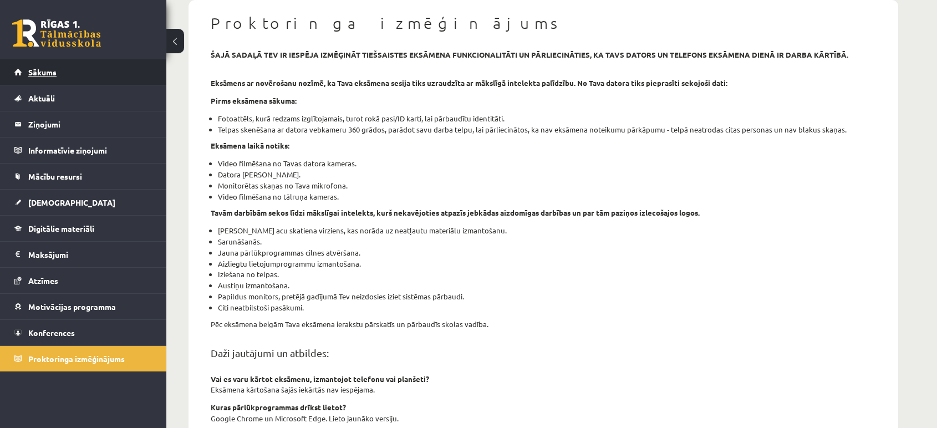
click at [24, 69] on link "Sākums" at bounding box center [83, 72] width 138 height 26
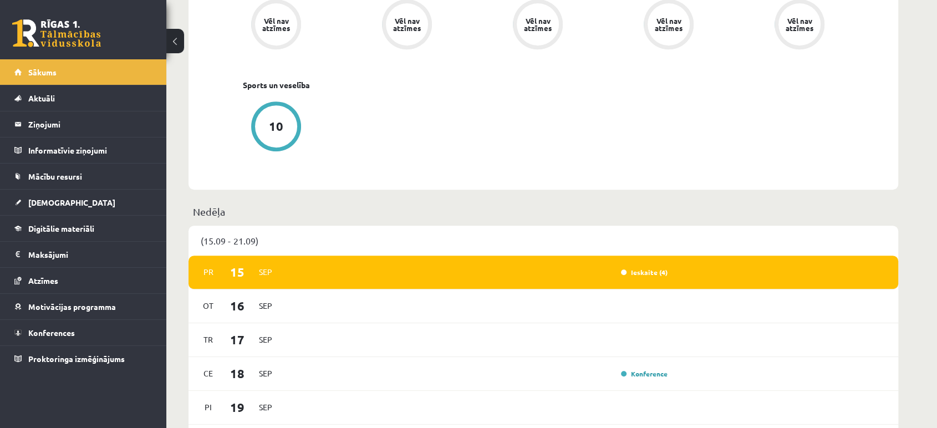
scroll to position [497, 0]
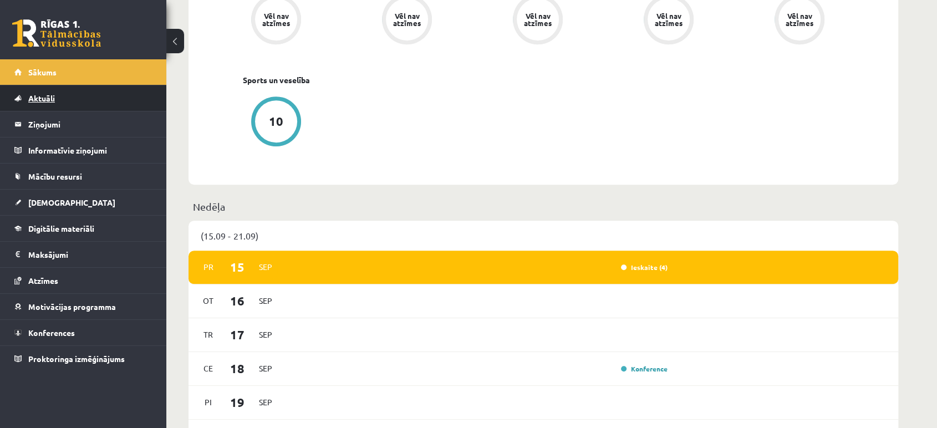
click at [35, 89] on link "Aktuāli" at bounding box center [83, 98] width 138 height 26
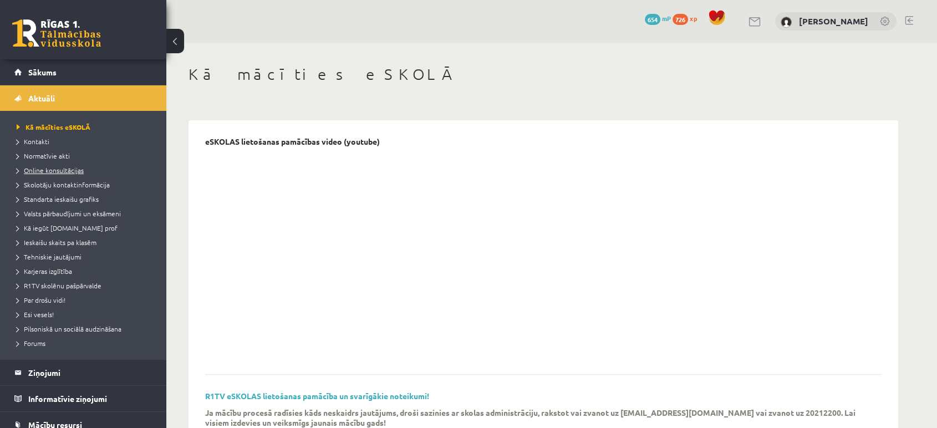
click at [30, 169] on span "Online konsultācijas" at bounding box center [50, 170] width 67 height 9
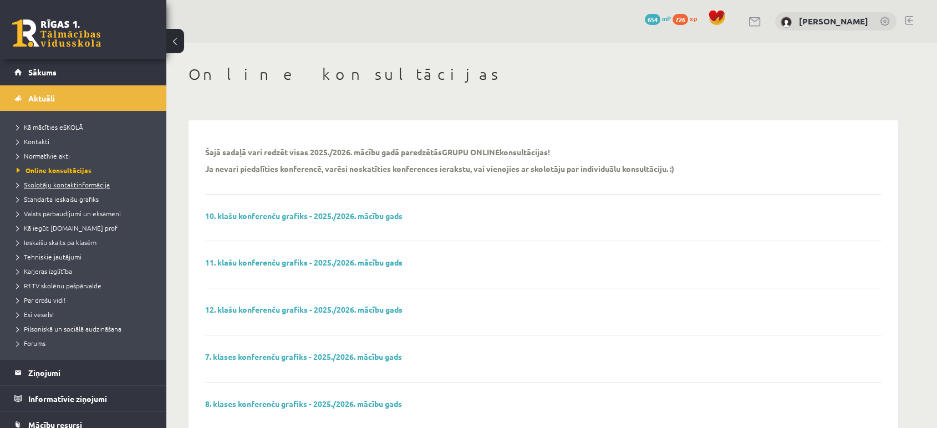
click at [84, 185] on span "Skolotāju kontaktinformācija" at bounding box center [63, 184] width 93 height 9
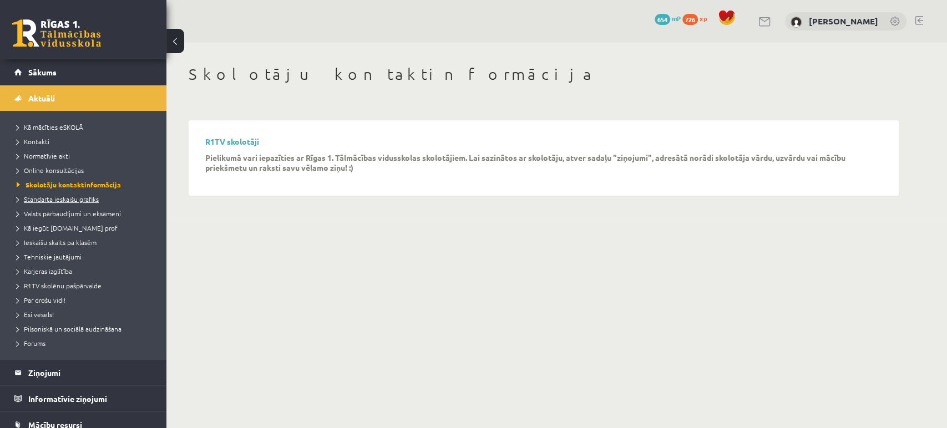
click at [75, 199] on span "Standarta ieskaišu grafiks" at bounding box center [58, 199] width 82 height 9
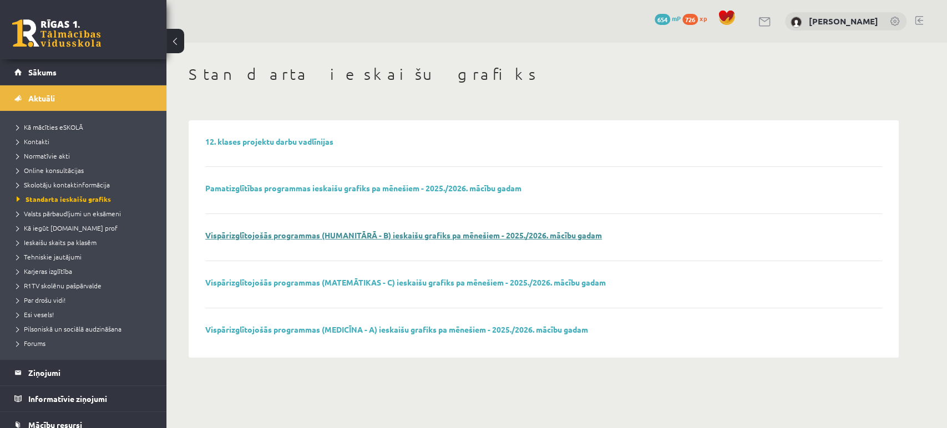
click at [247, 236] on link "Vispārizglītojošās programmas (HUMANITĀRĀ - B) ieskaišu grafiks pa mēnešiem - 2…" at bounding box center [403, 235] width 396 height 10
